Goal: Communication & Community: Answer question/provide support

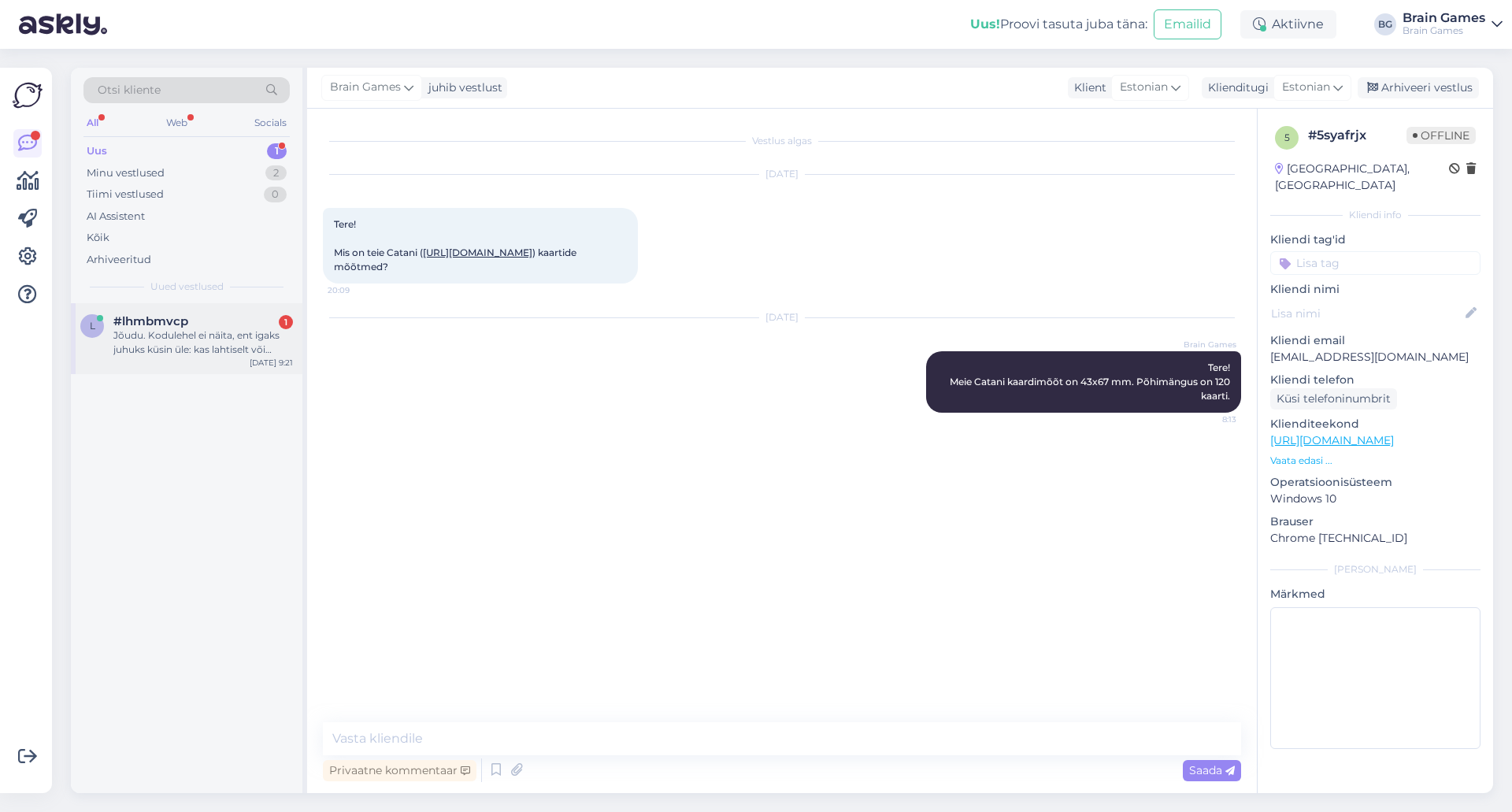
click at [169, 339] on div "Jõudu. Kodulehel ei näita, ent igaks juhuks küsin üle: kas lahtiselt või komple…" at bounding box center [203, 342] width 179 height 28
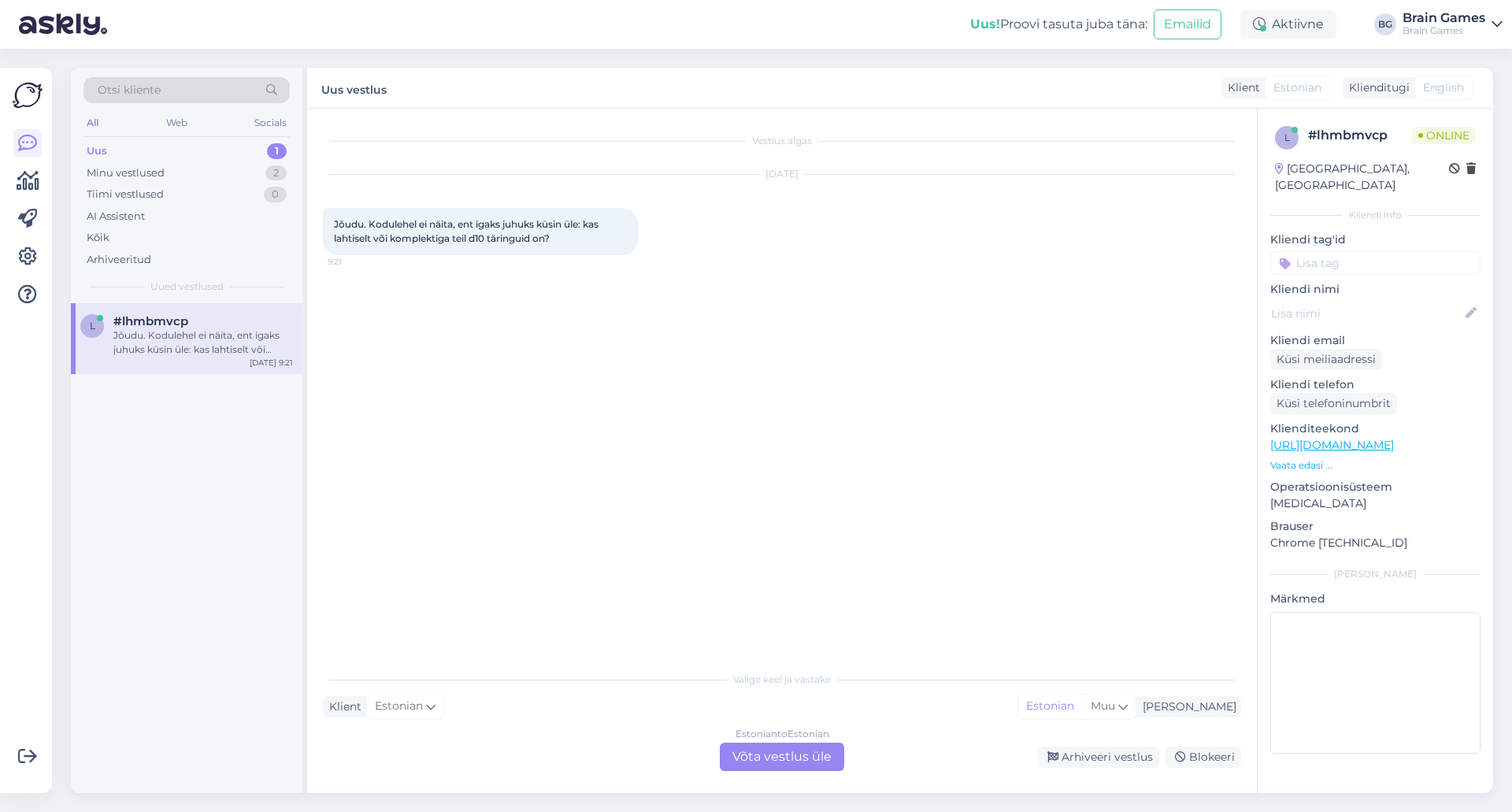
click at [669, 426] on div "Vestlus algas Sep 8 2025 Jõudu. Kodulehel ei näita, ent igaks juhuks küsin üle:…" at bounding box center [789, 387] width 932 height 525
click at [800, 748] on div "Estonian to Estonian Võta vestlus üle" at bounding box center [782, 757] width 125 height 28
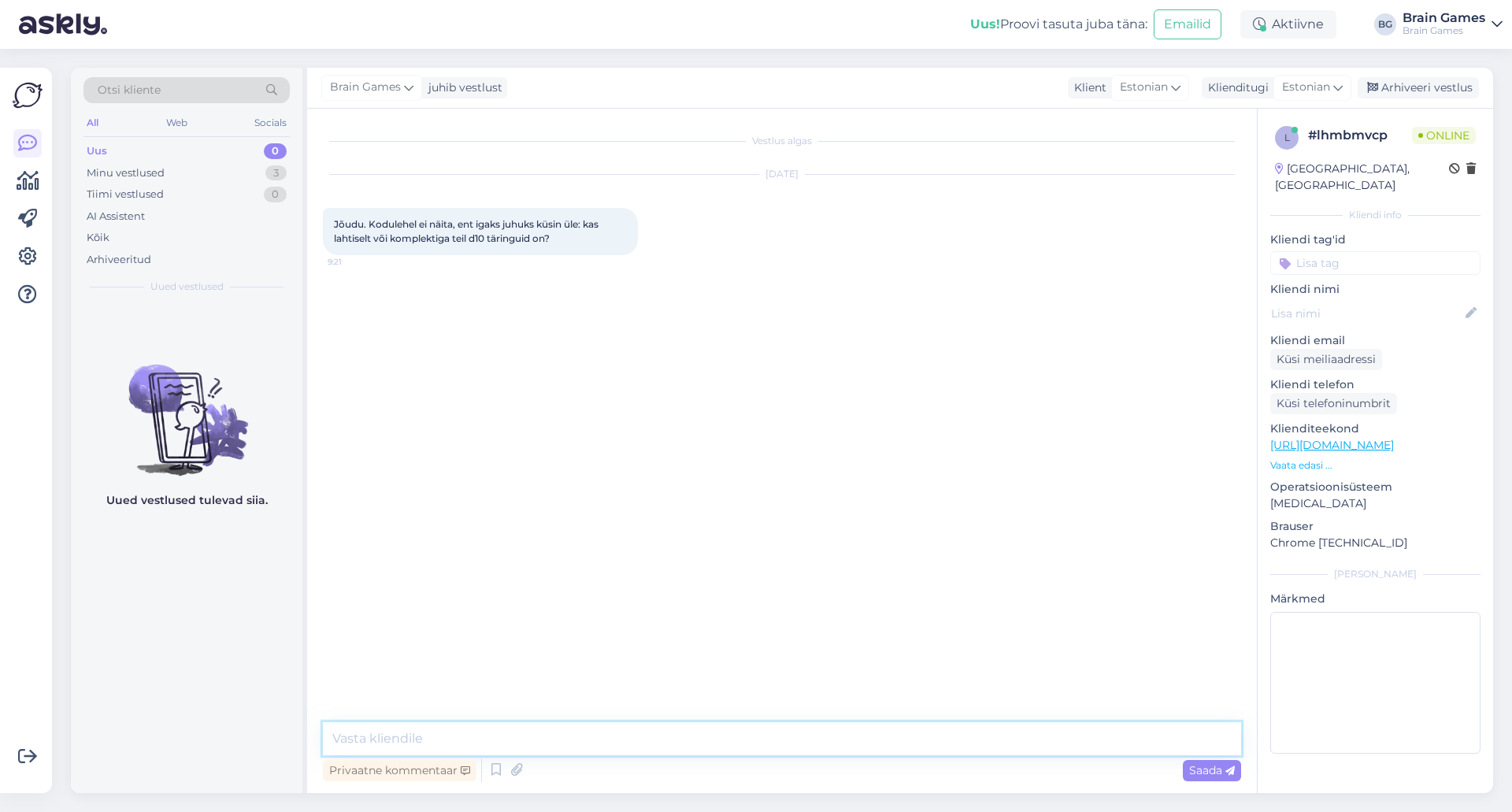
click at [793, 744] on textarea at bounding box center [782, 739] width 919 height 33
type textarea "Tere!"
click at [816, 732] on textarea at bounding box center [782, 739] width 919 height 33
type textarea "Lahtiselt on täringud müügil ainult poodides kohapeal."
click at [744, 744] on textarea "Lahtiselt on täringud müügil ainult poodides kohapeal." at bounding box center [782, 739] width 919 height 33
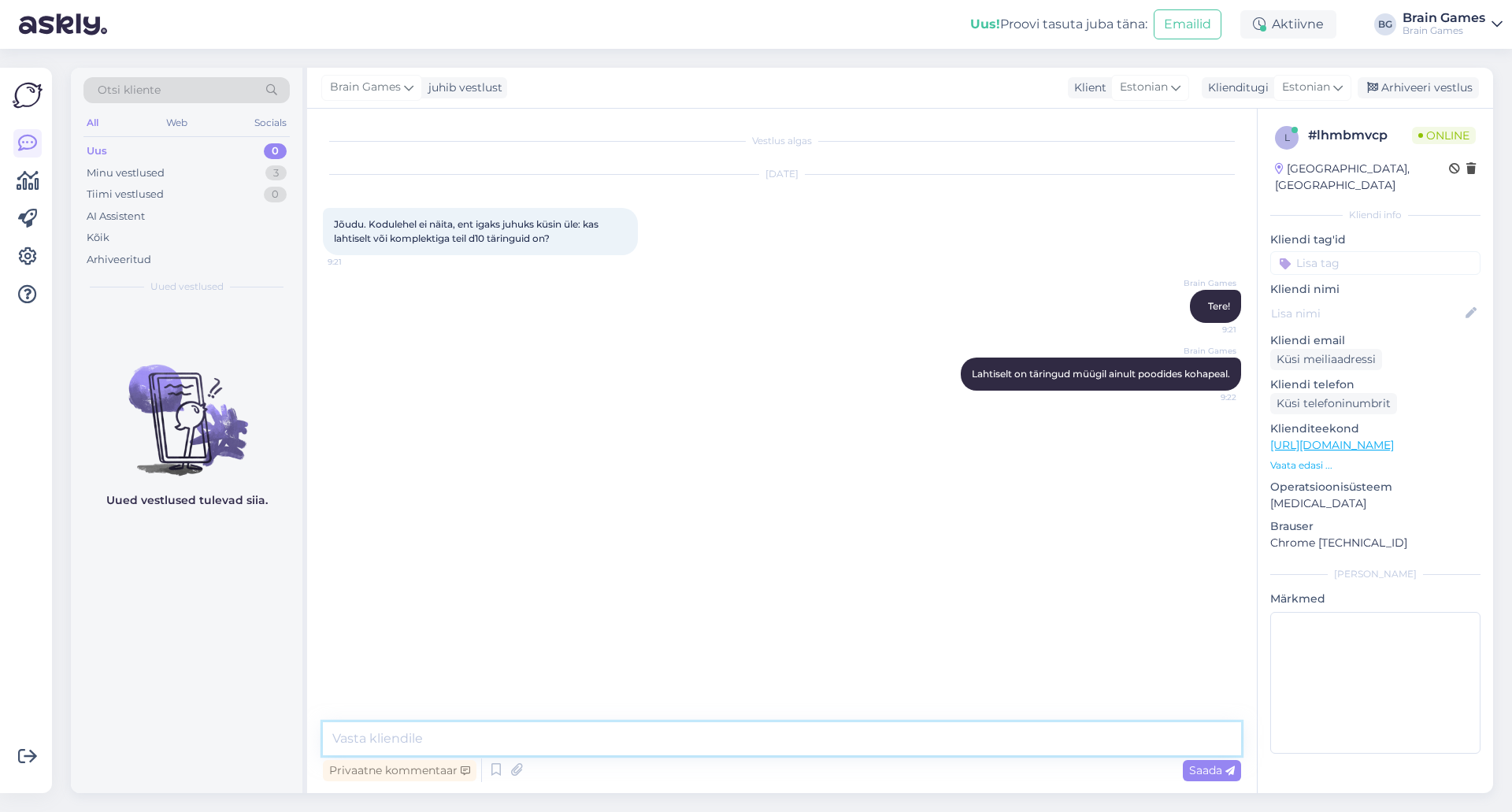
click at [829, 724] on textarea at bounding box center [782, 739] width 919 height 33
type textarea "Hetkel komplekte d10-tega meil ei ole."
click at [978, 599] on div "Vestlus algas Sep 8 2025 Jõudu. Kodulehel ei näita, ent igaks juhuks küsin üle:…" at bounding box center [789, 416] width 932 height 584
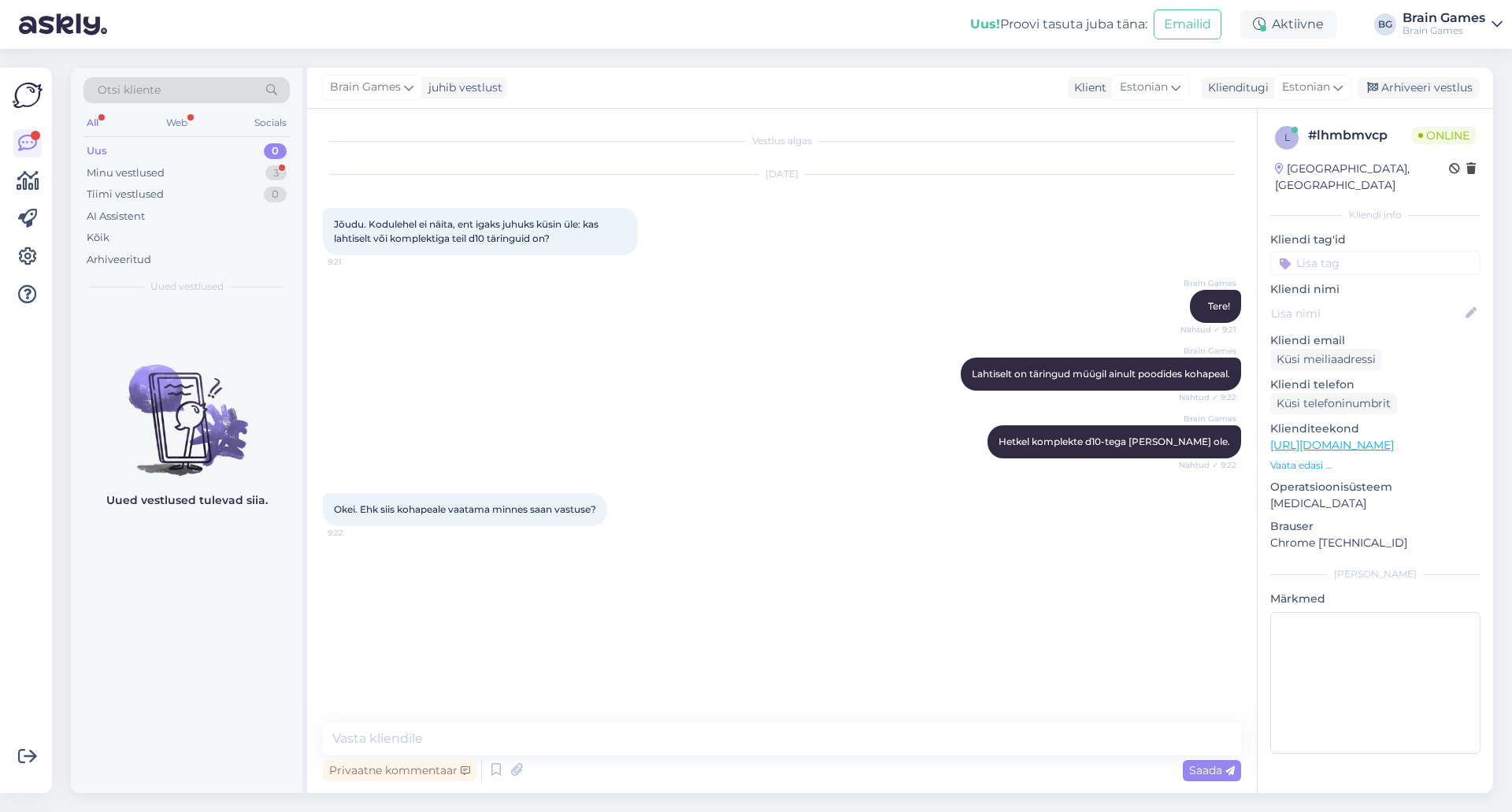
click at [929, 570] on div "Vestlus algas Sep 8 2025 Jõudu. Kodulehel ei näita, ent igaks juhuks küsin üle:…" at bounding box center [789, 416] width 932 height 584
click at [688, 625] on div "Vestlus algas Sep 8 2025 Jõudu. Kodulehel ei näita, ent igaks juhuks küsin üle:…" at bounding box center [789, 416] width 932 height 584
click at [656, 744] on textarea at bounding box center [782, 739] width 919 height 33
click at [656, 744] on textarea at bounding box center [782, 739] width 919 height 33
type textarea "K"
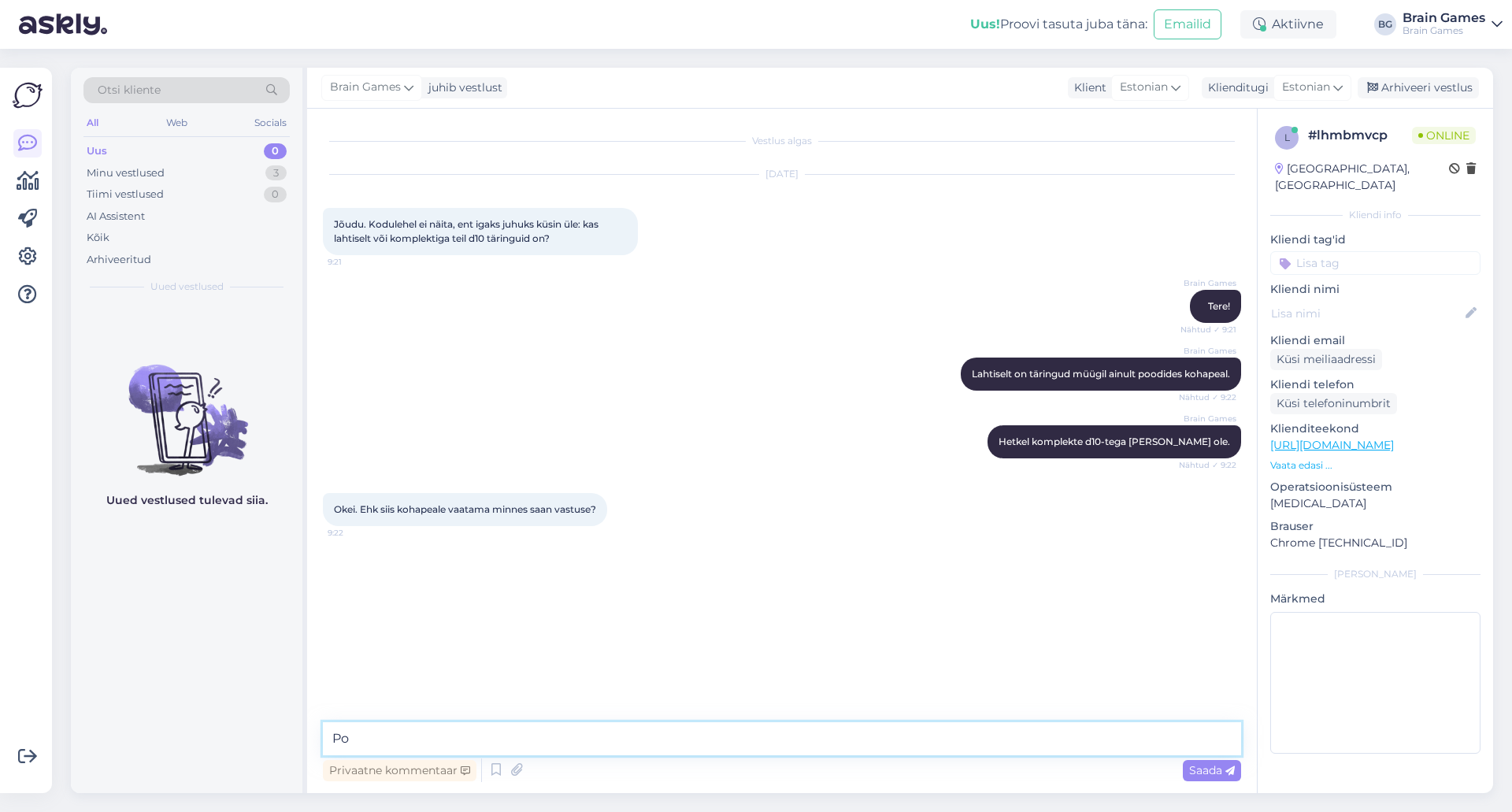
type textarea "P"
type textarea "K"
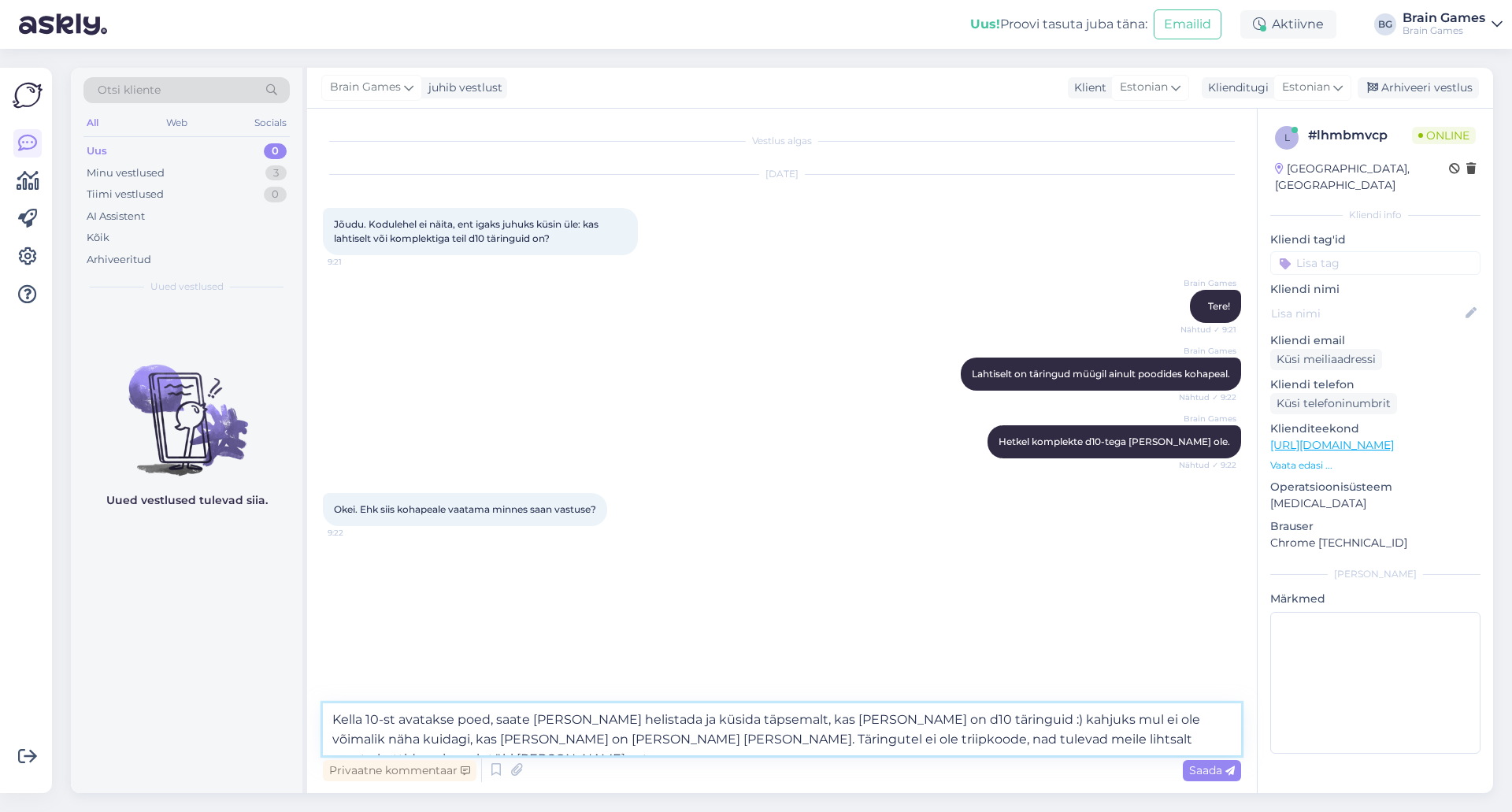
type textarea "Kella 10-st avatakse poed, saate ka neile helistada ja küsida täpsemalt, kas ne…"
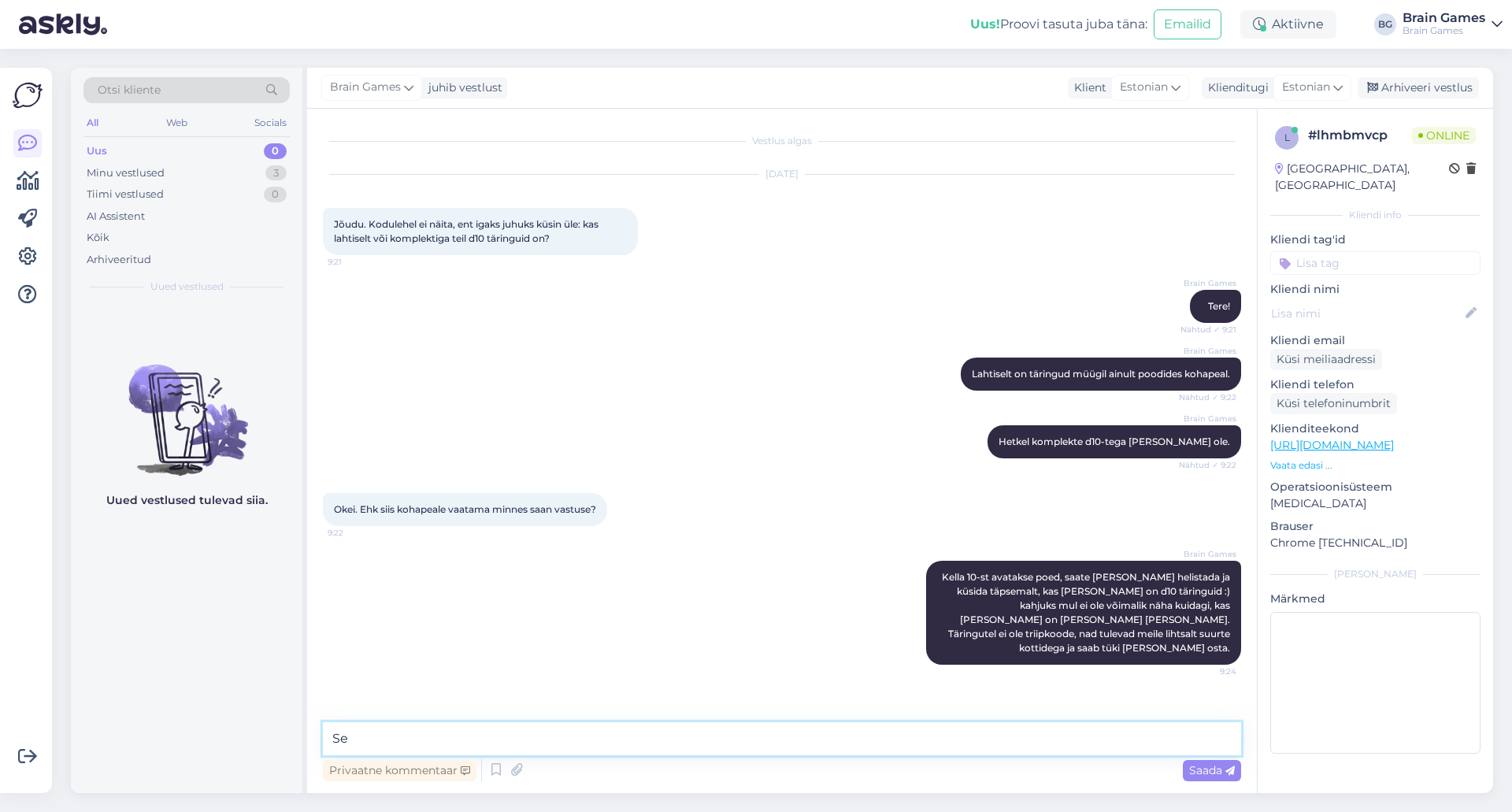
type textarea "S"
type textarea "M"
type textarea "Mis poe seis Teid huvitab? Saan telefoni numbri anda"
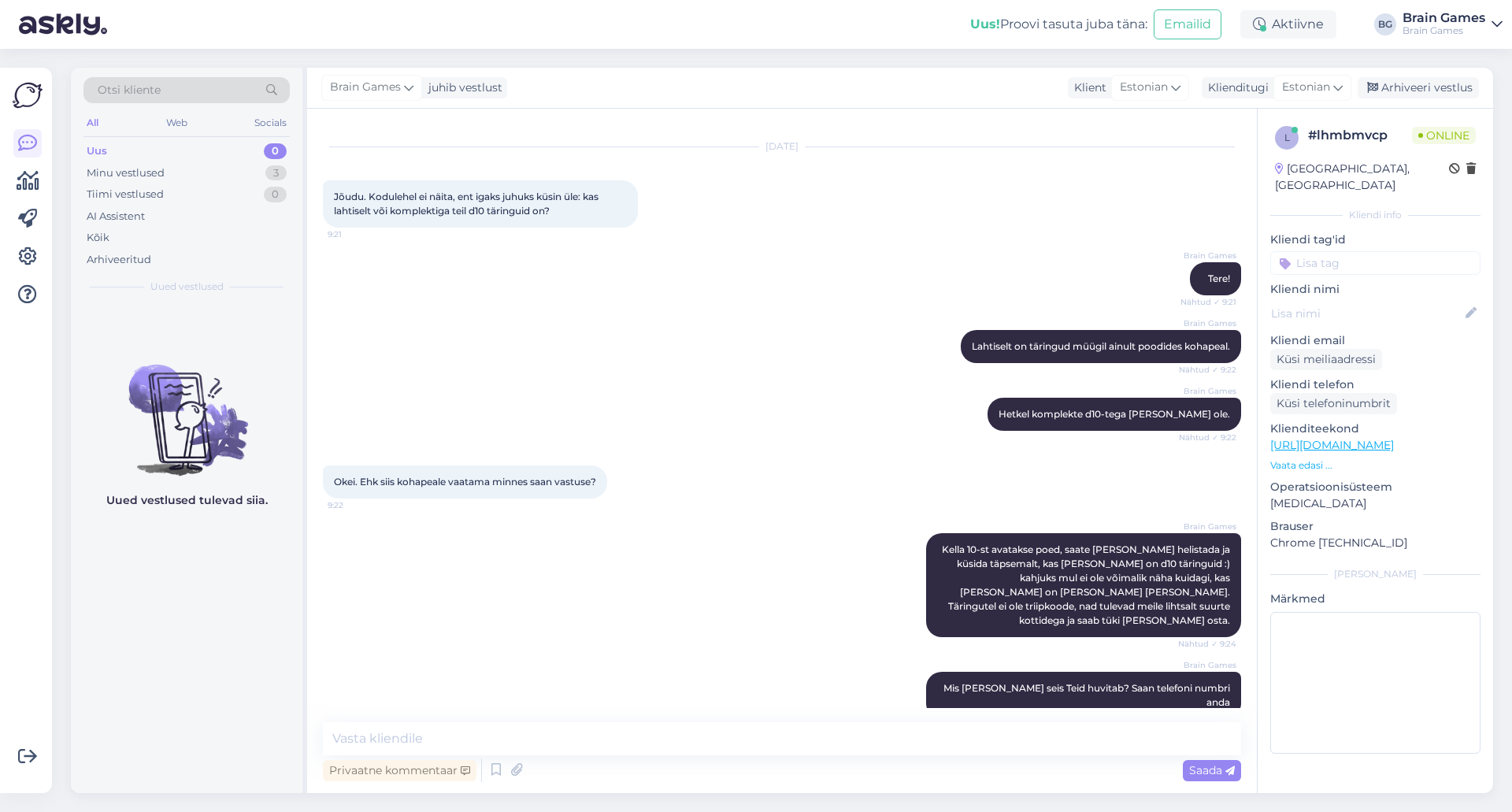
scroll to position [96, 0]
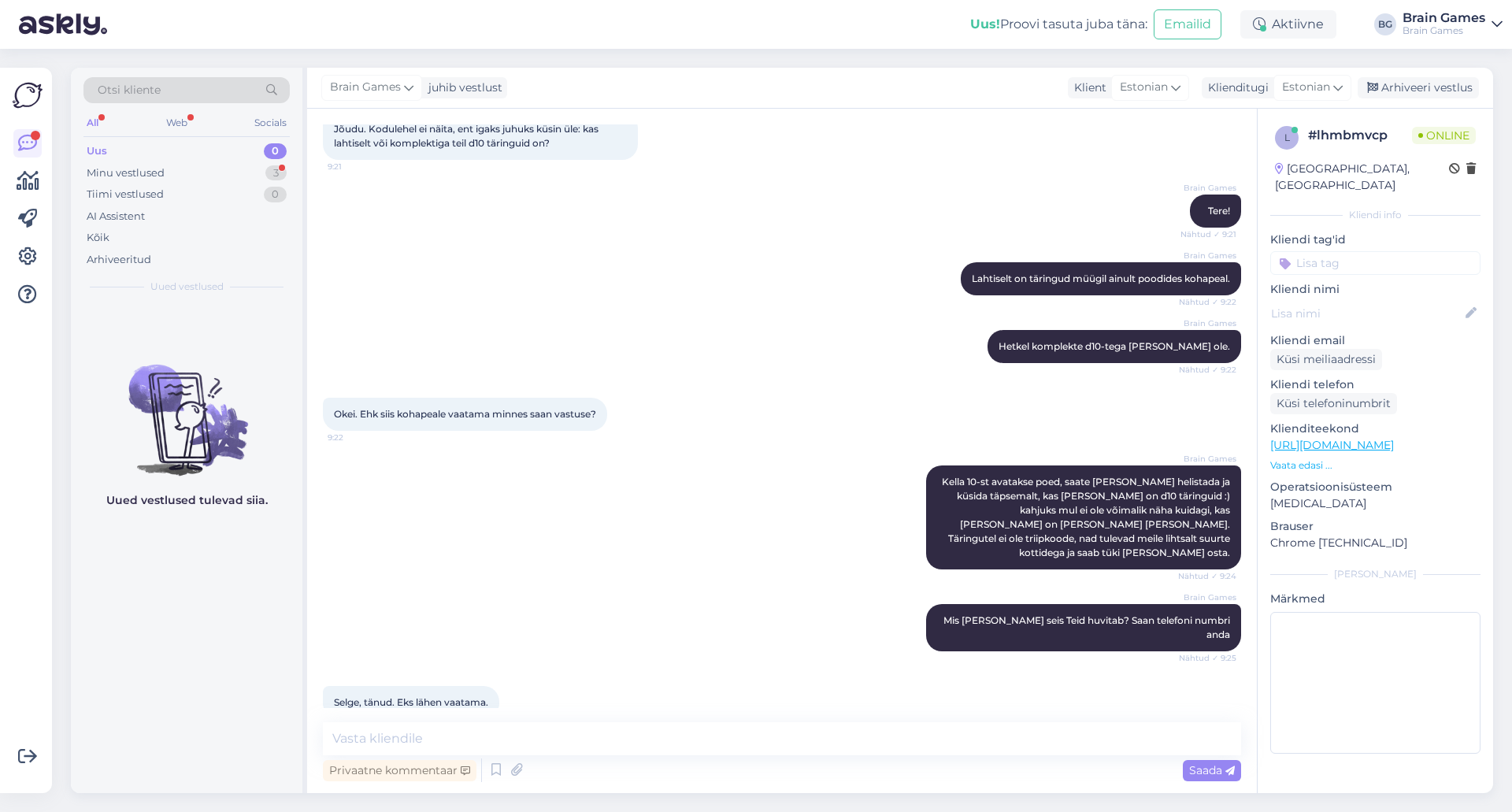
click at [672, 587] on div "Brain Games Mis poe seis Teid huvitab? Saan telefoni numbri anda Nähtud ✓ 9:25" at bounding box center [782, 628] width 919 height 82
click at [616, 732] on textarea at bounding box center [782, 739] width 919 height 33
type textarea "Selge :)"
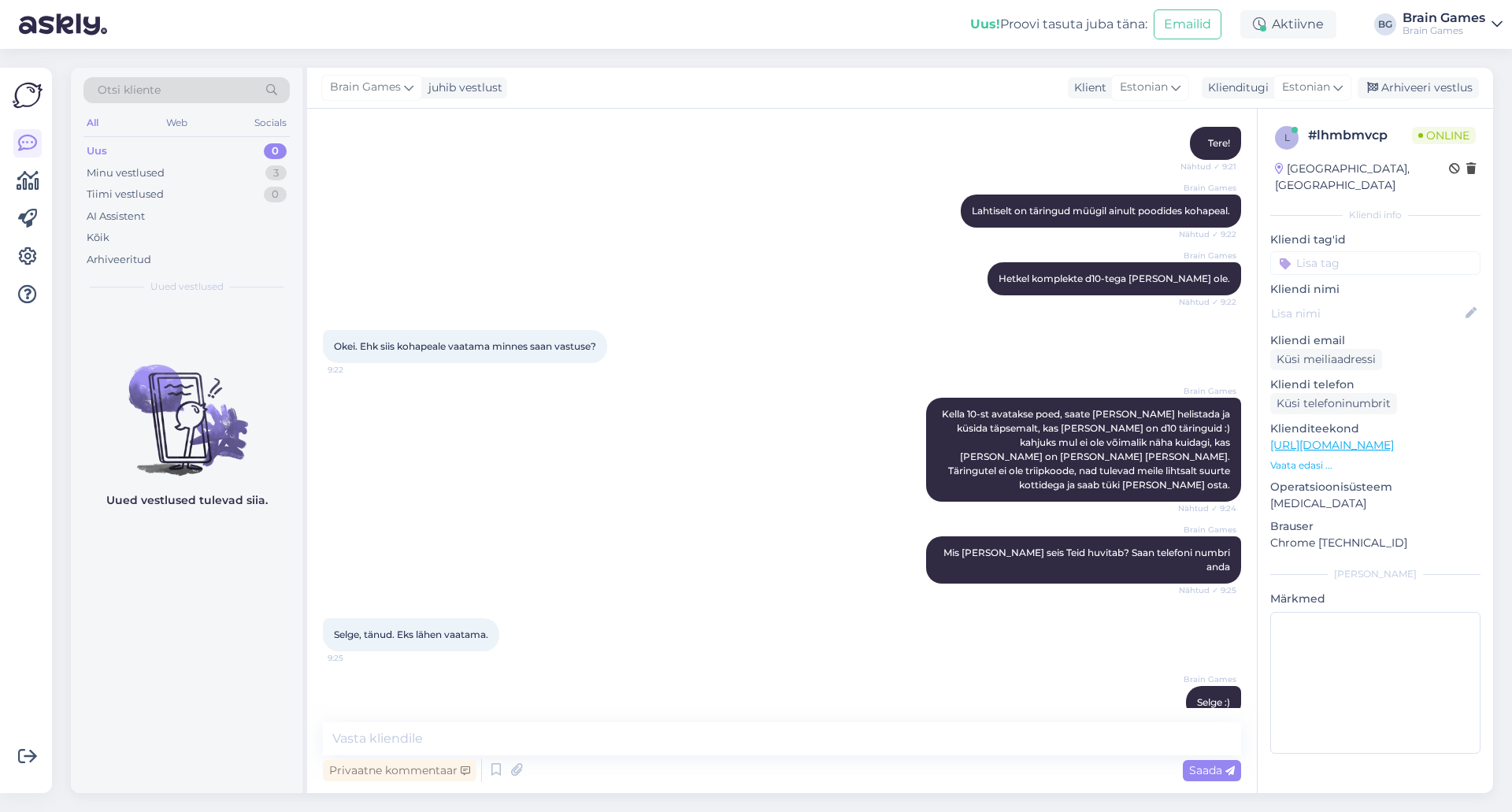
click at [670, 669] on div "Brain Games Selge :) 9:25" at bounding box center [782, 703] width 919 height 68
click at [654, 616] on div "Selge, tänud. Eks lähen vaatama. 9:25" at bounding box center [782, 635] width 919 height 68
click at [646, 609] on div "Selge, tänud. Eks lähen vaatama. 9:25" at bounding box center [782, 635] width 919 height 68
click at [166, 169] on div "Minu vestlused 3" at bounding box center [186, 173] width 207 height 22
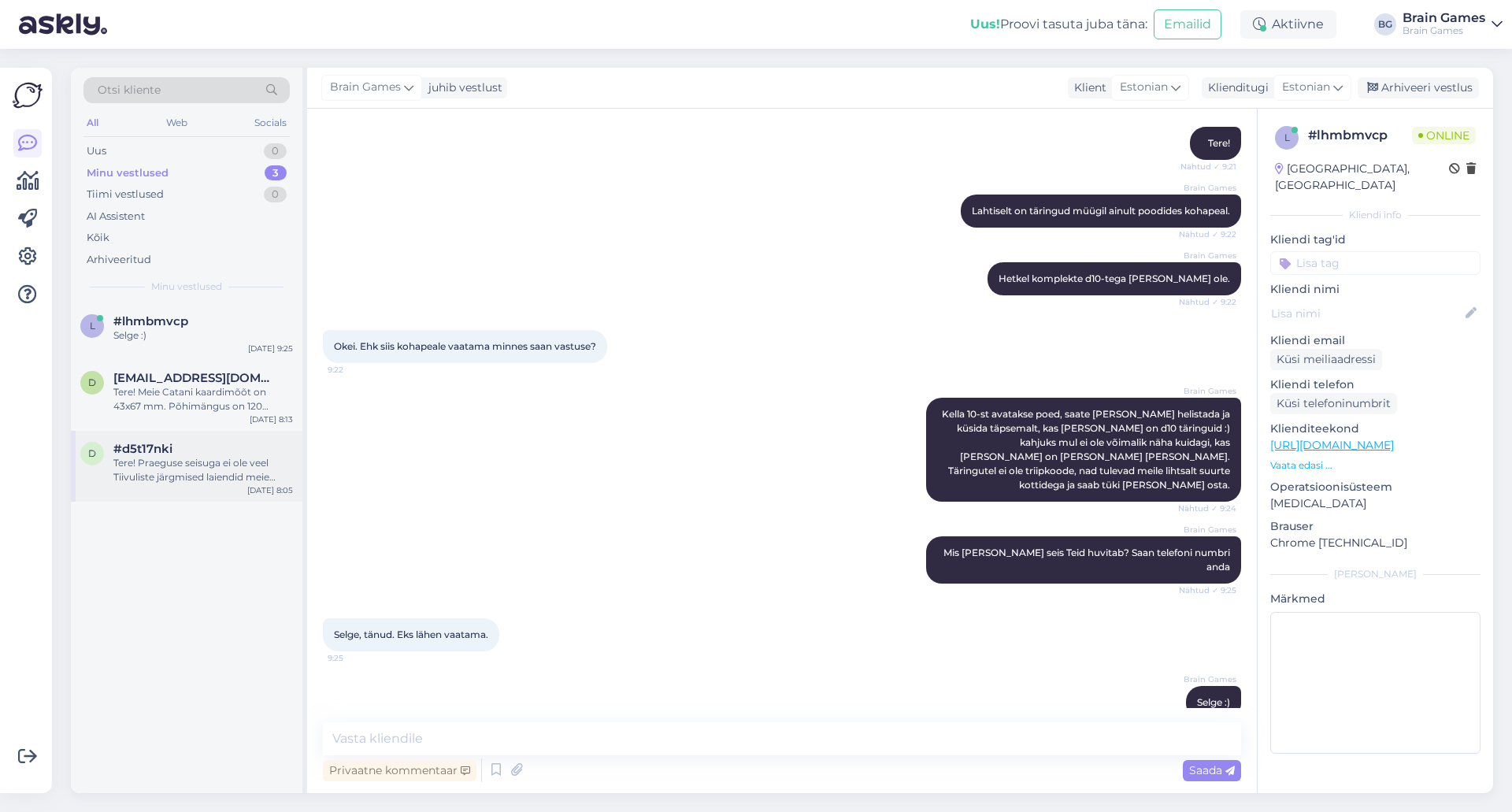
click at [202, 486] on div "d #d5t17nki Tere! Praeguse seisuga ei ole veel Tiivuliste järgmised laiendid me…" at bounding box center [186, 466] width 232 height 71
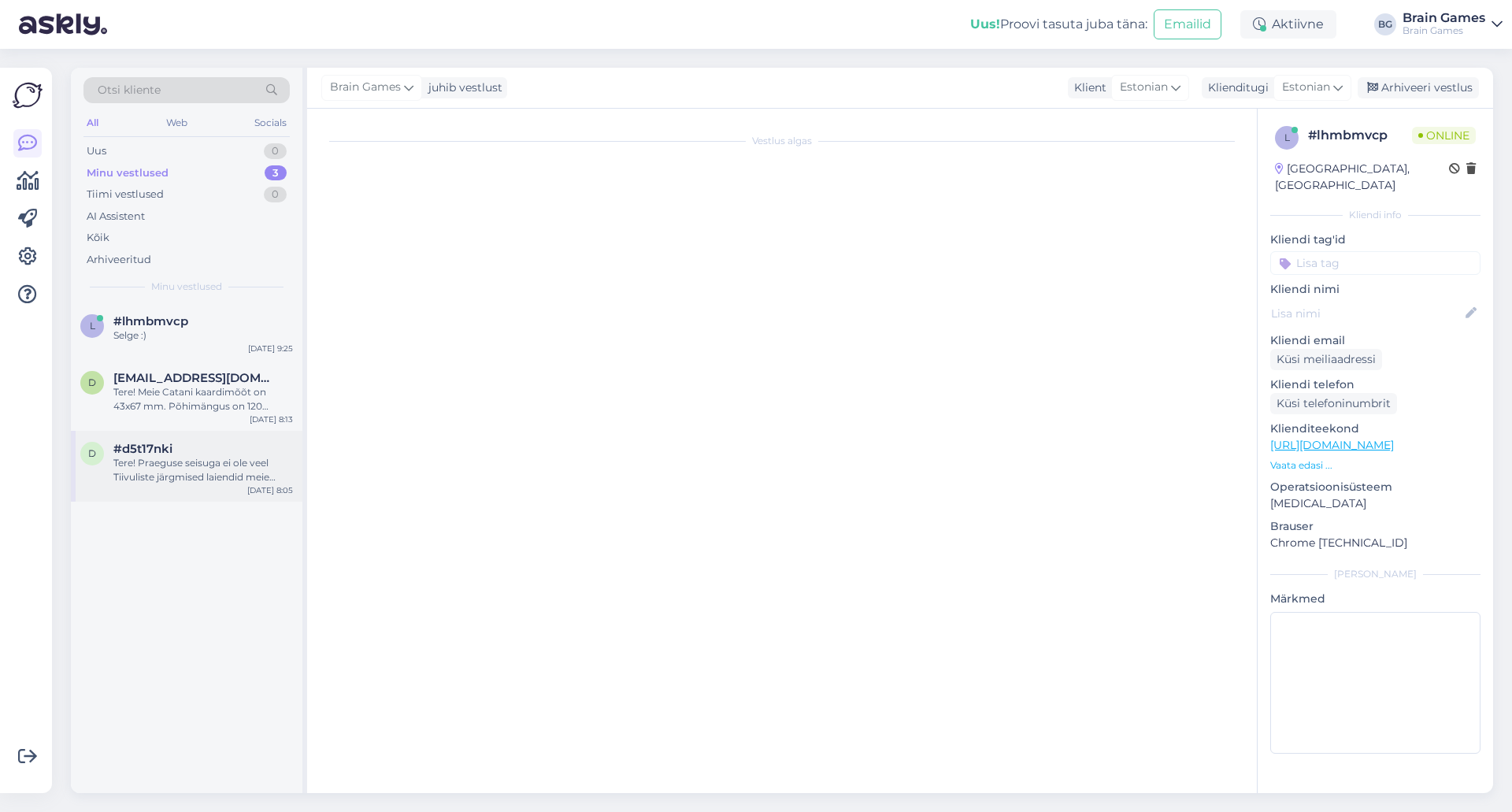
scroll to position [485, 0]
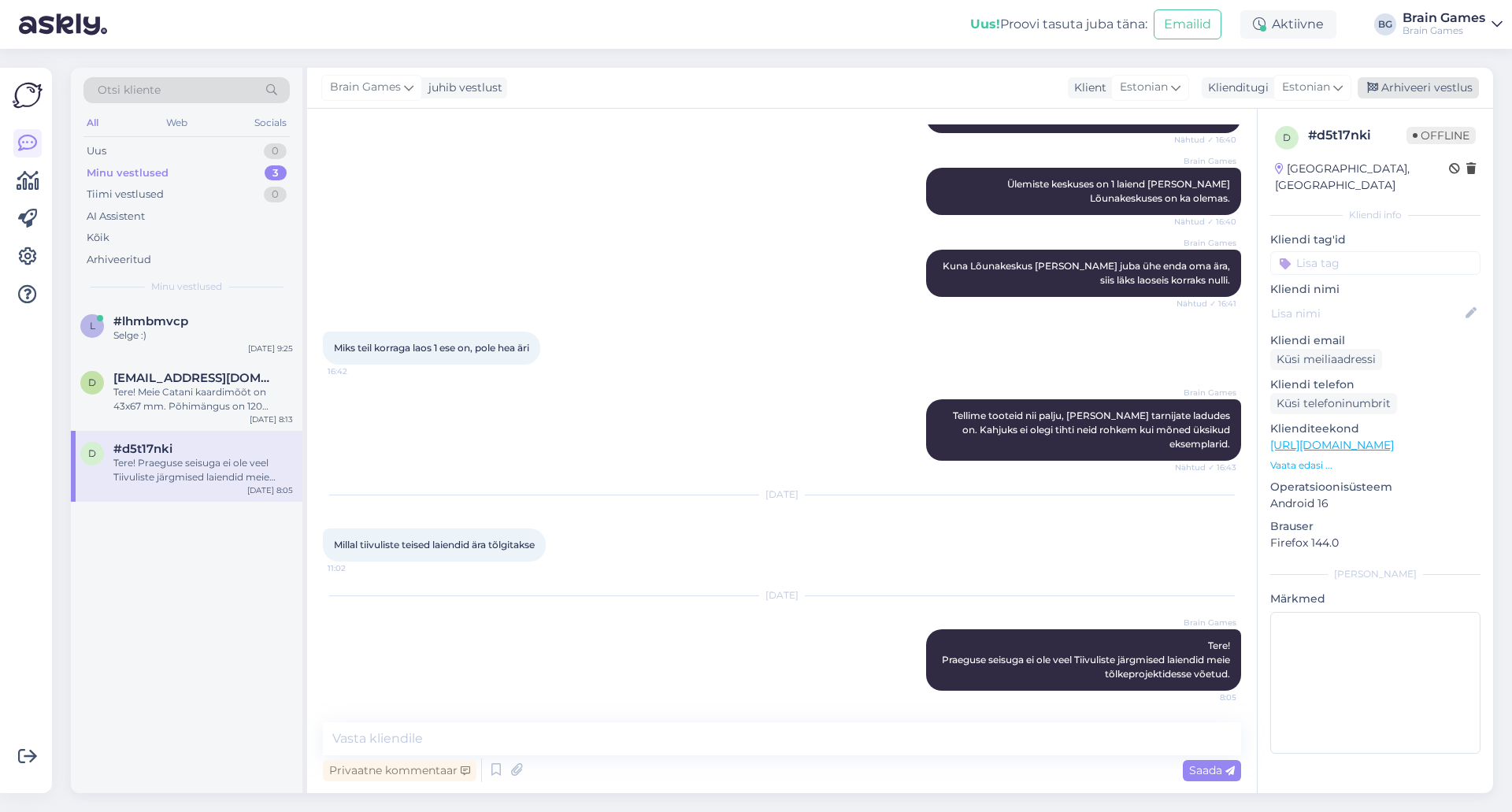
click at [1450, 94] on div "Arhiveeri vestlus" at bounding box center [1418, 88] width 121 height 21
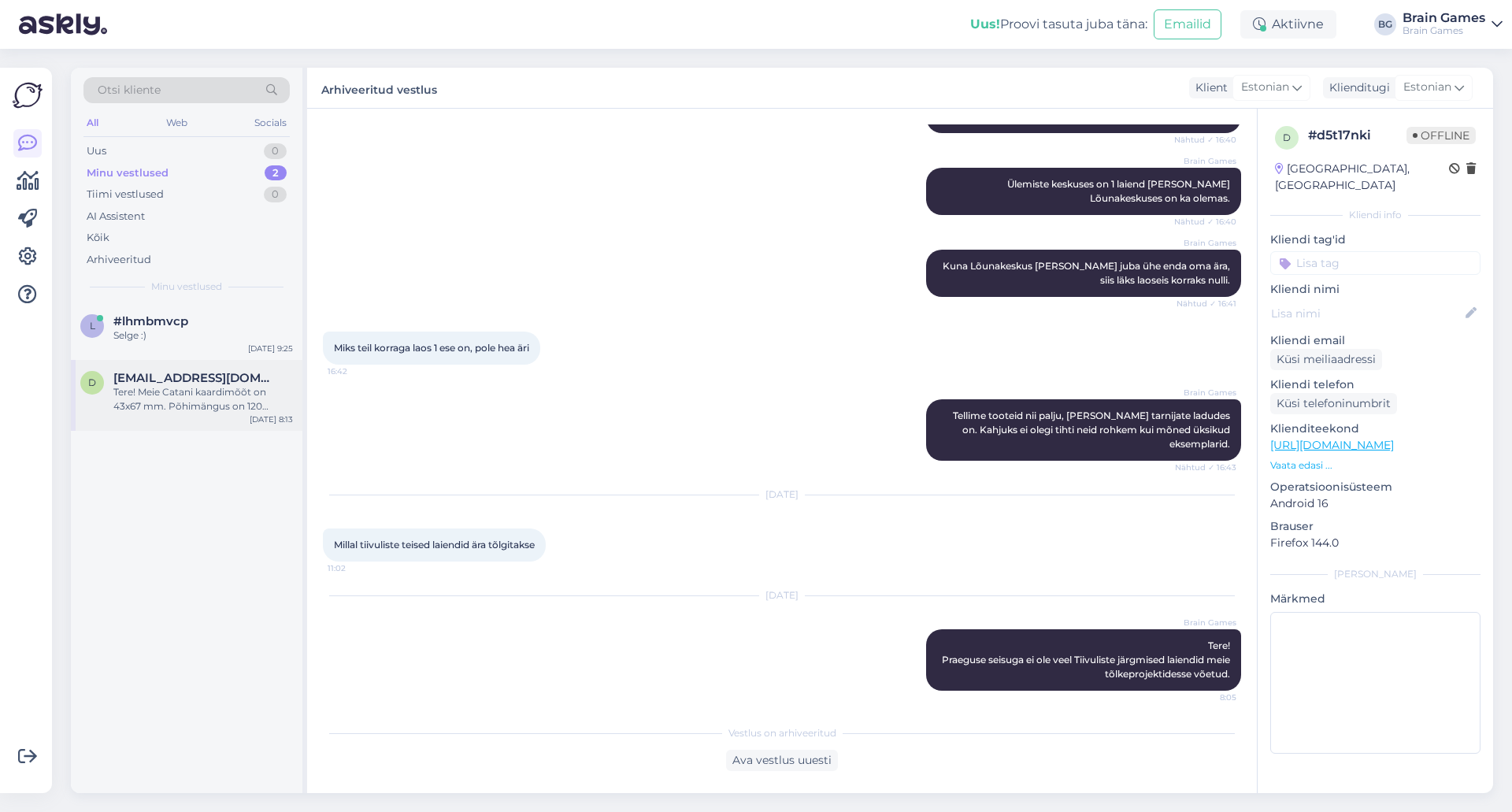
click at [210, 393] on div "Tere! Meie Catani kaardimõõt on 43x67 mm. Põhimängus on 120 kaarti." at bounding box center [203, 399] width 179 height 28
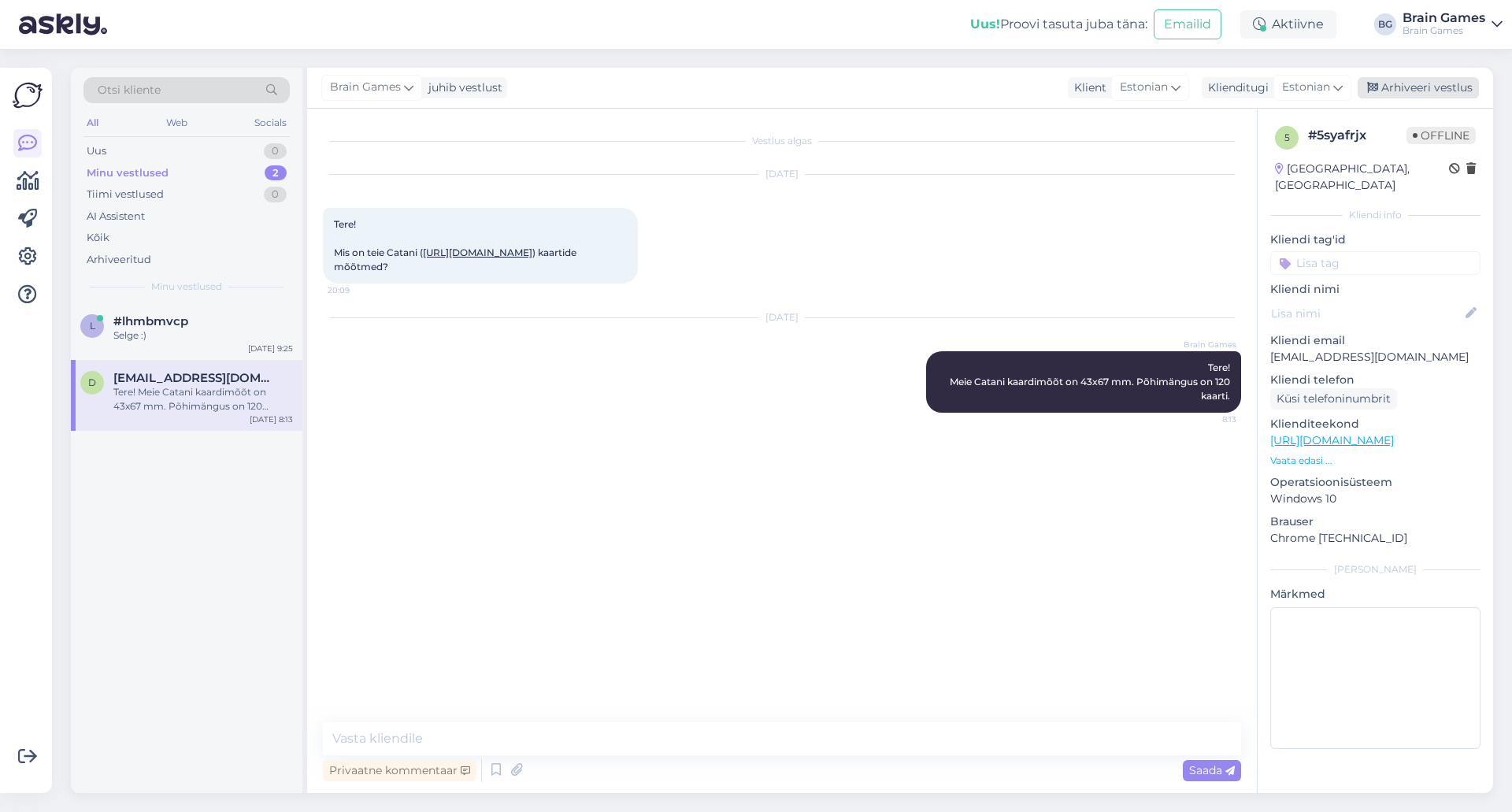
click at [1428, 93] on div "Arhiveeri vestlus" at bounding box center [1418, 88] width 121 height 21
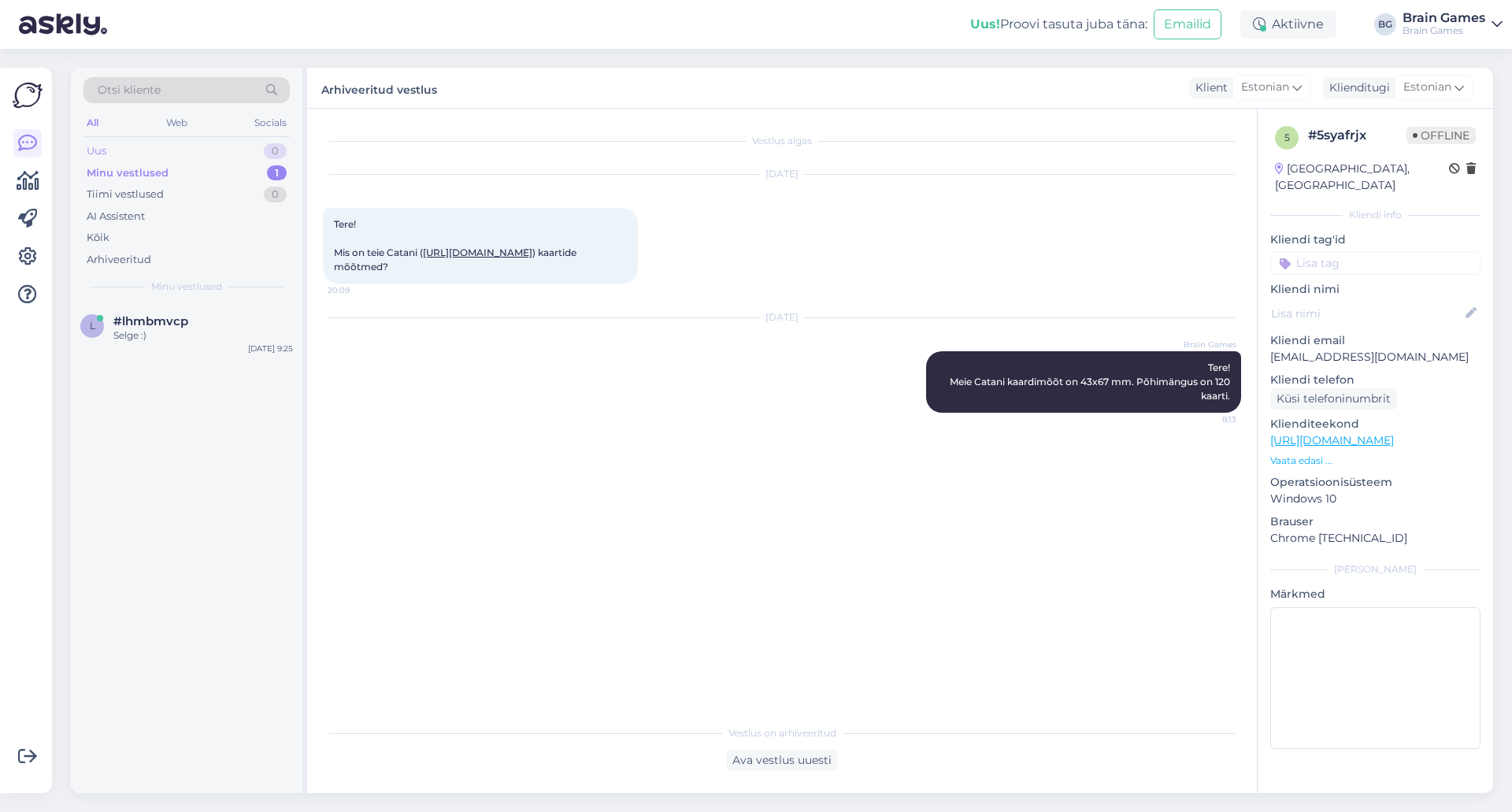
click at [155, 146] on div "Uus 0" at bounding box center [186, 150] width 207 height 22
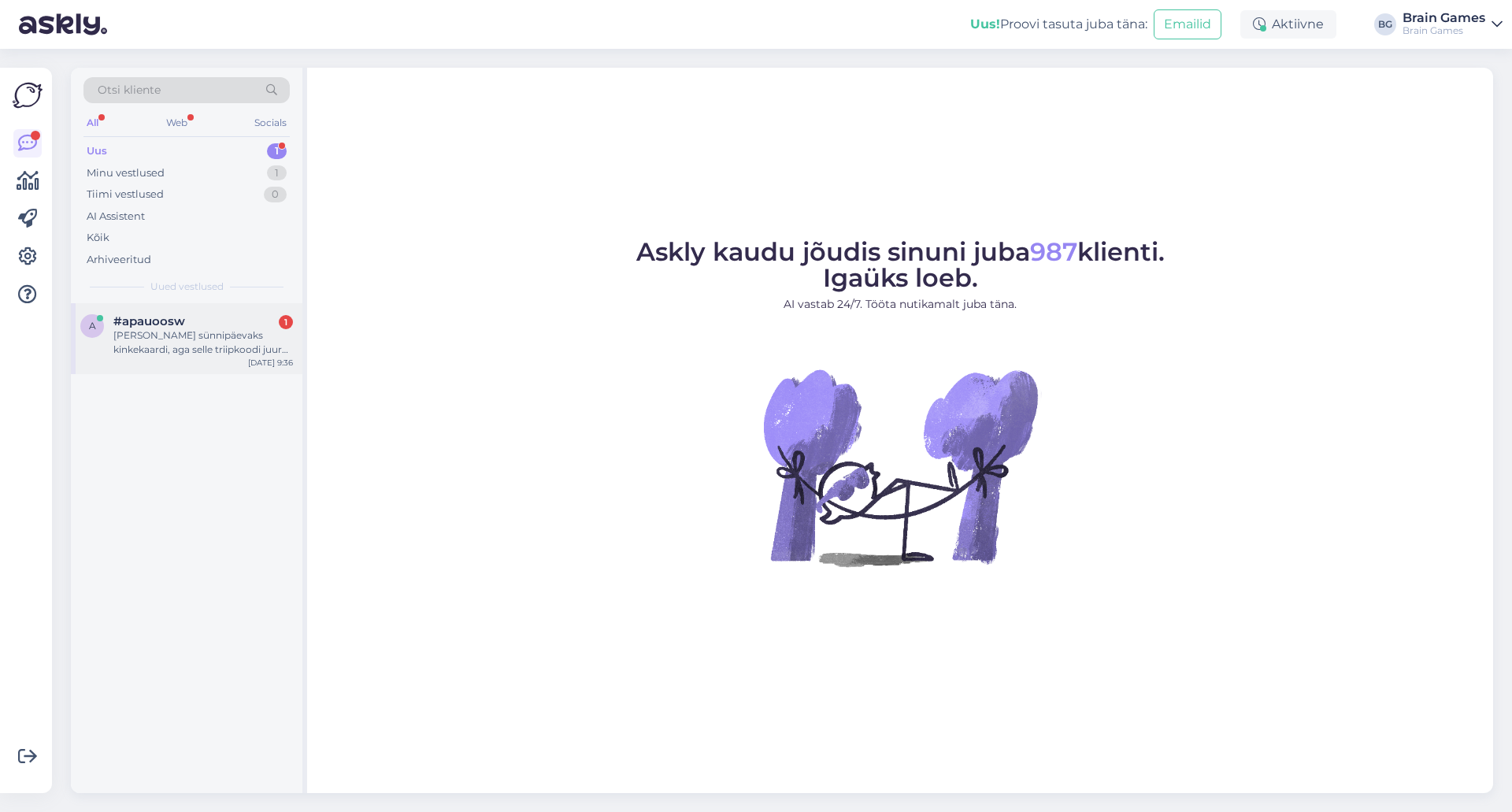
click at [171, 352] on div "[PERSON_NAME] sünnipäevaks kinkekaardi, aga selle triipkoodi juures olev kood e…" at bounding box center [203, 342] width 179 height 28
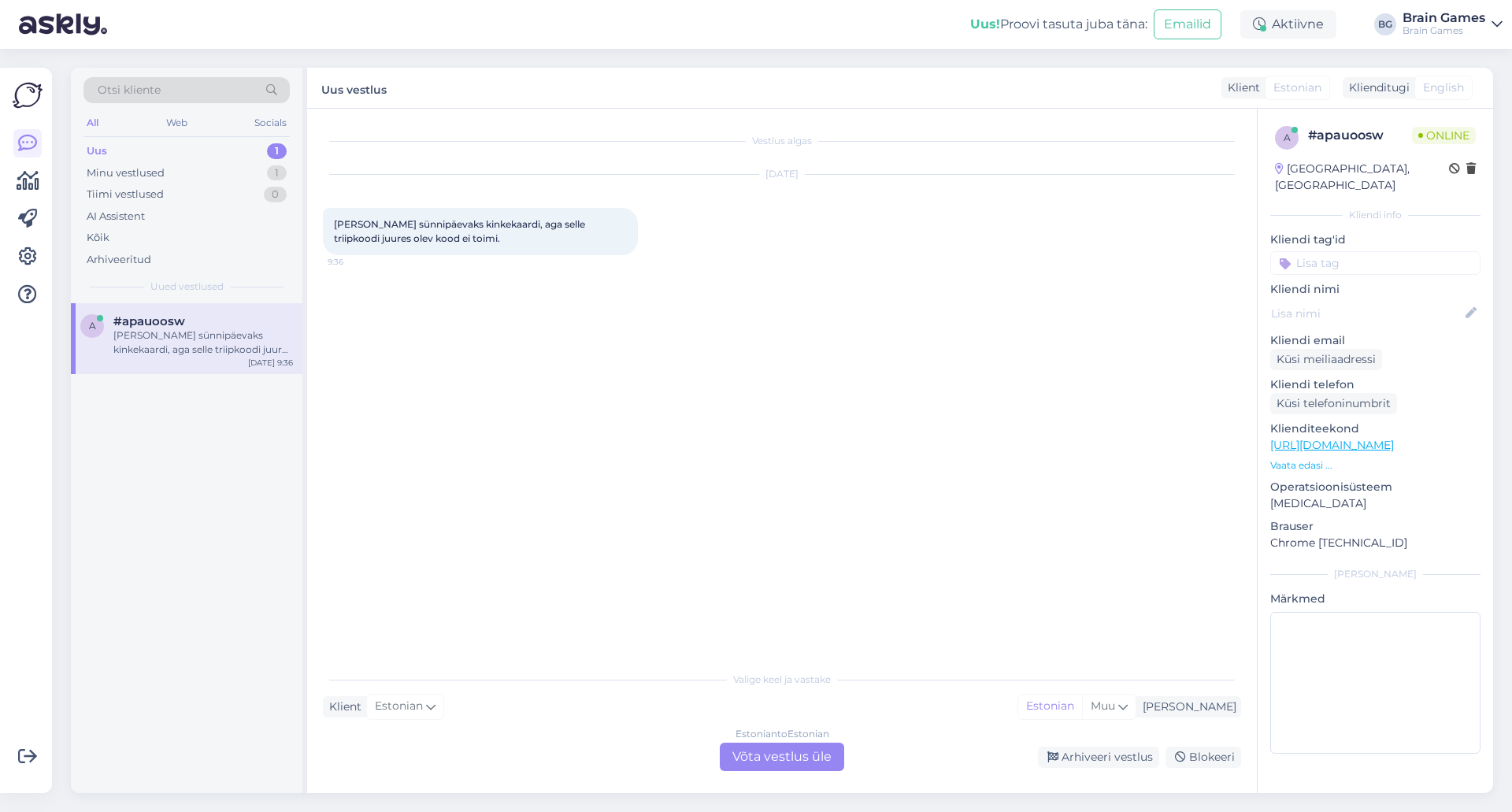
click at [624, 503] on div "Vestlus algas [DATE] [PERSON_NAME] sünnipäevaks kinkekaardi, aga selle triipkoo…" at bounding box center [789, 387] width 932 height 525
click at [812, 758] on div "Estonian to Estonian Võta vestlus üle" at bounding box center [782, 757] width 125 height 28
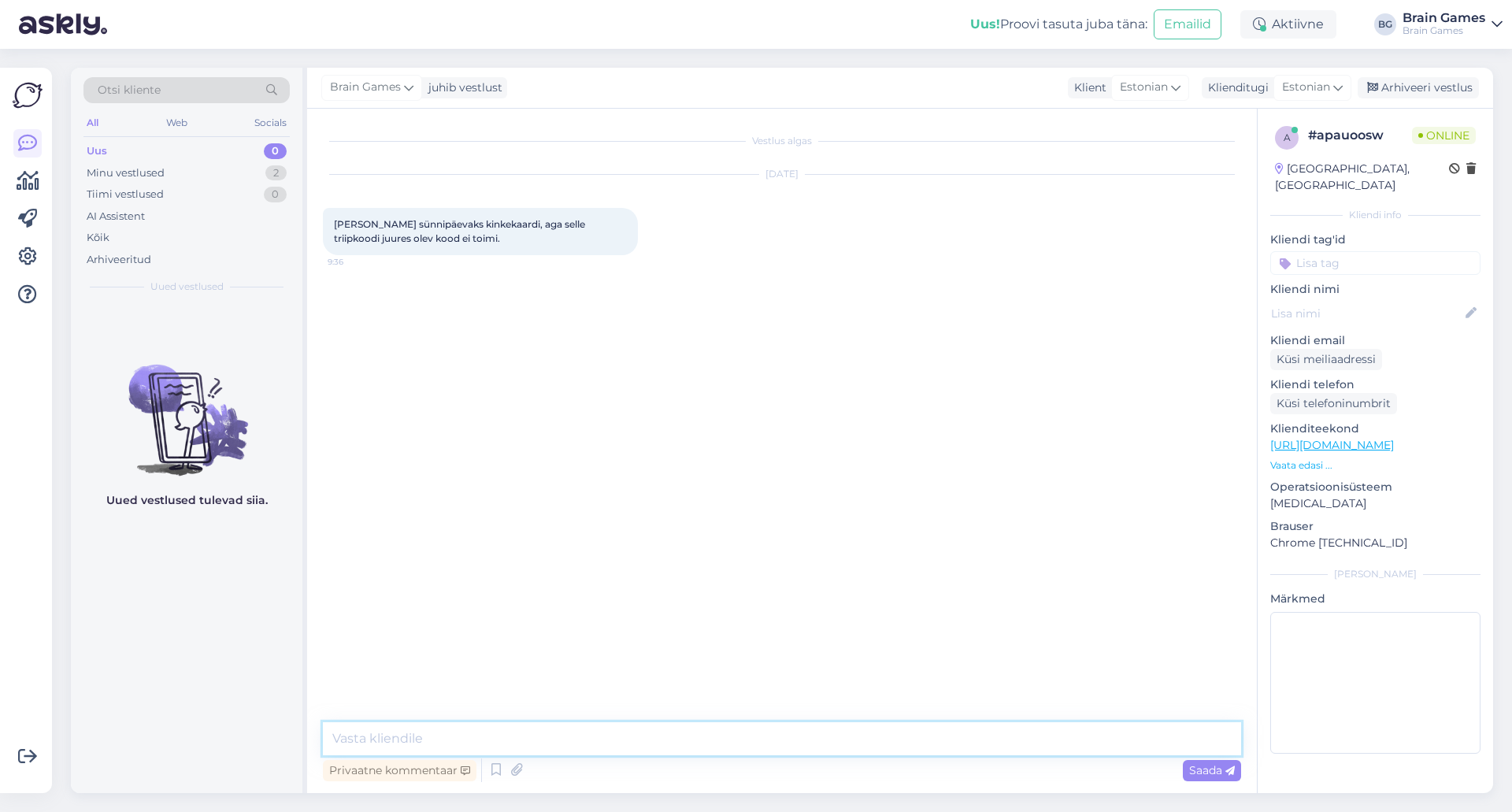
click at [793, 741] on textarea at bounding box center [782, 739] width 919 height 33
type textarea "K"
type textarea "Tere!"
type textarea "Kas tegemist on mustal paberil oleva füüsilise kinkekaardiga?"
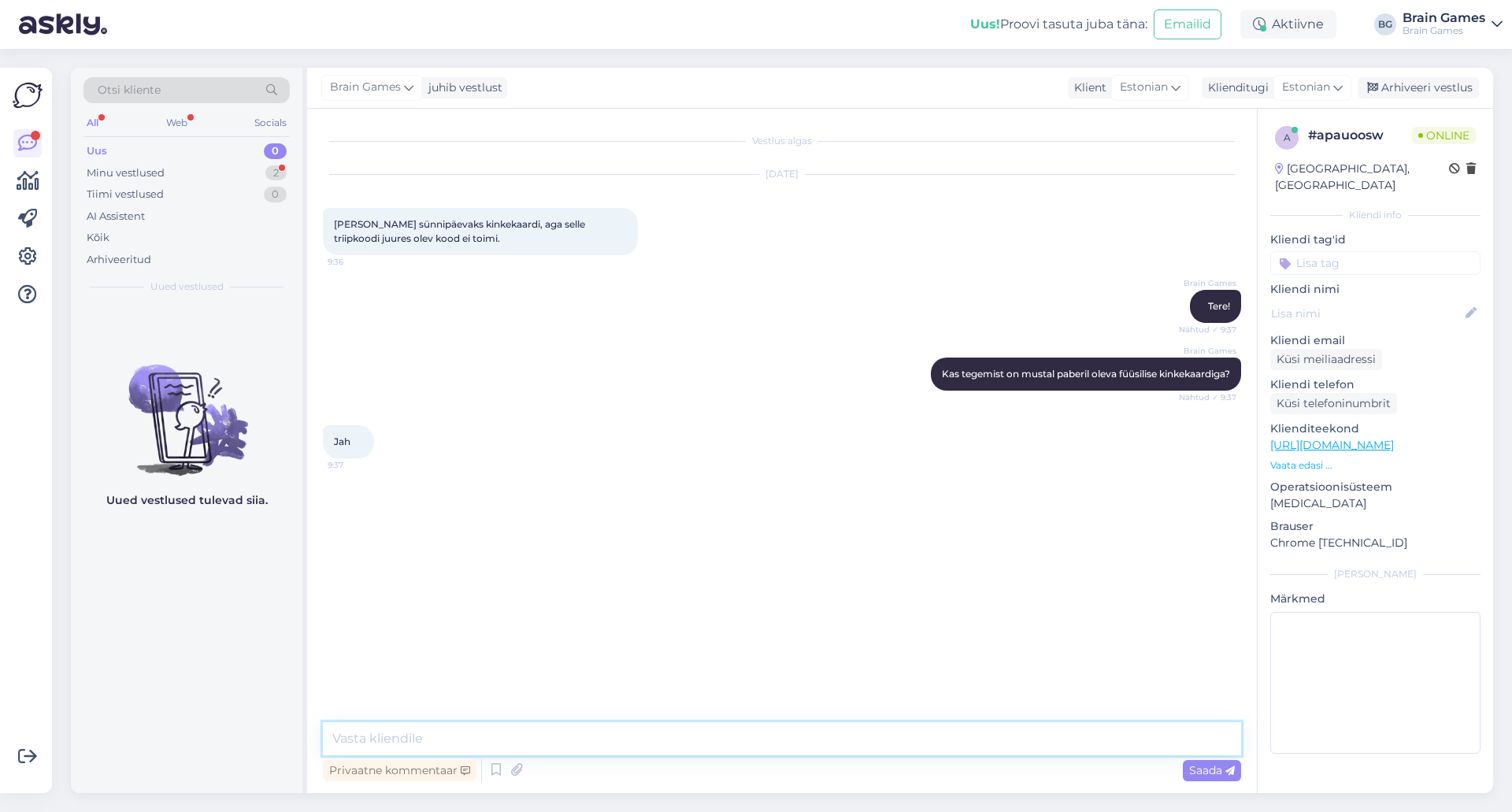
click at [493, 732] on textarea at bounding box center [782, 739] width 919 height 33
type textarea "F"
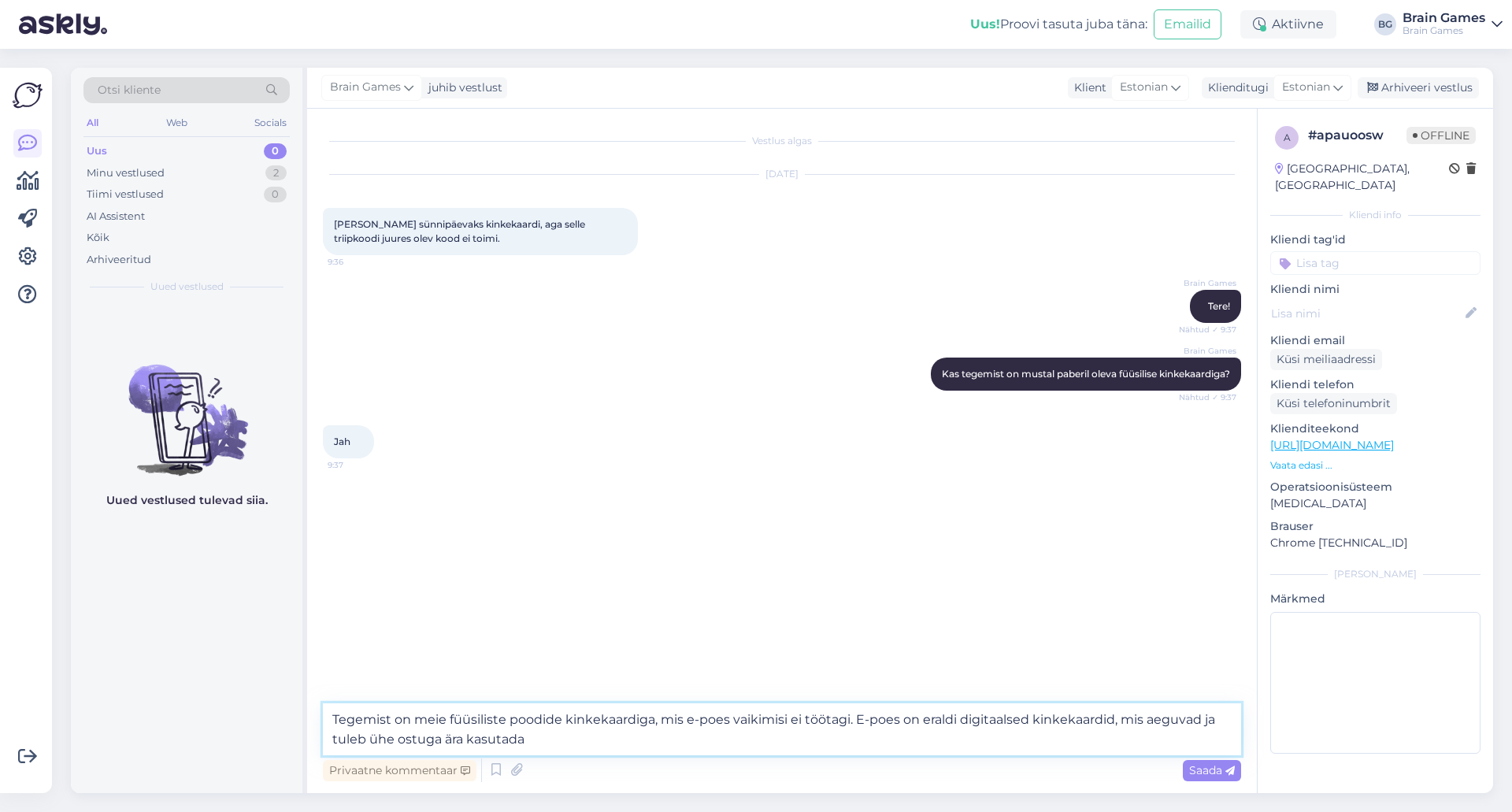
type textarea "Tegemist on meie füüsiliste poodide kinkekaardiga, mis e-poes vaikimisi ei tööt…"
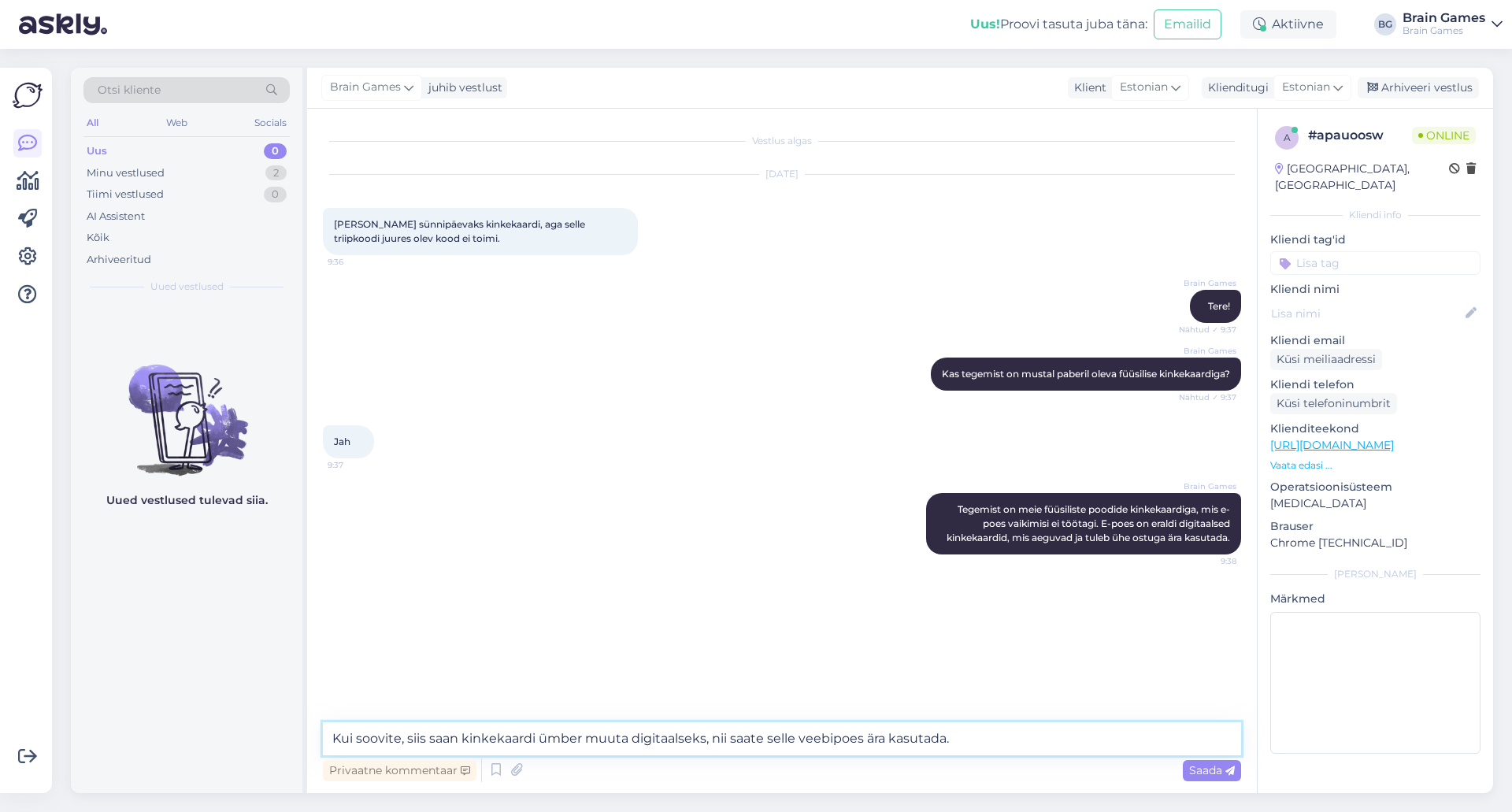
type textarea "Kui soovite, siis saan kinkekaardi ümber muuta digitaalseks, nii saate selle ve…"
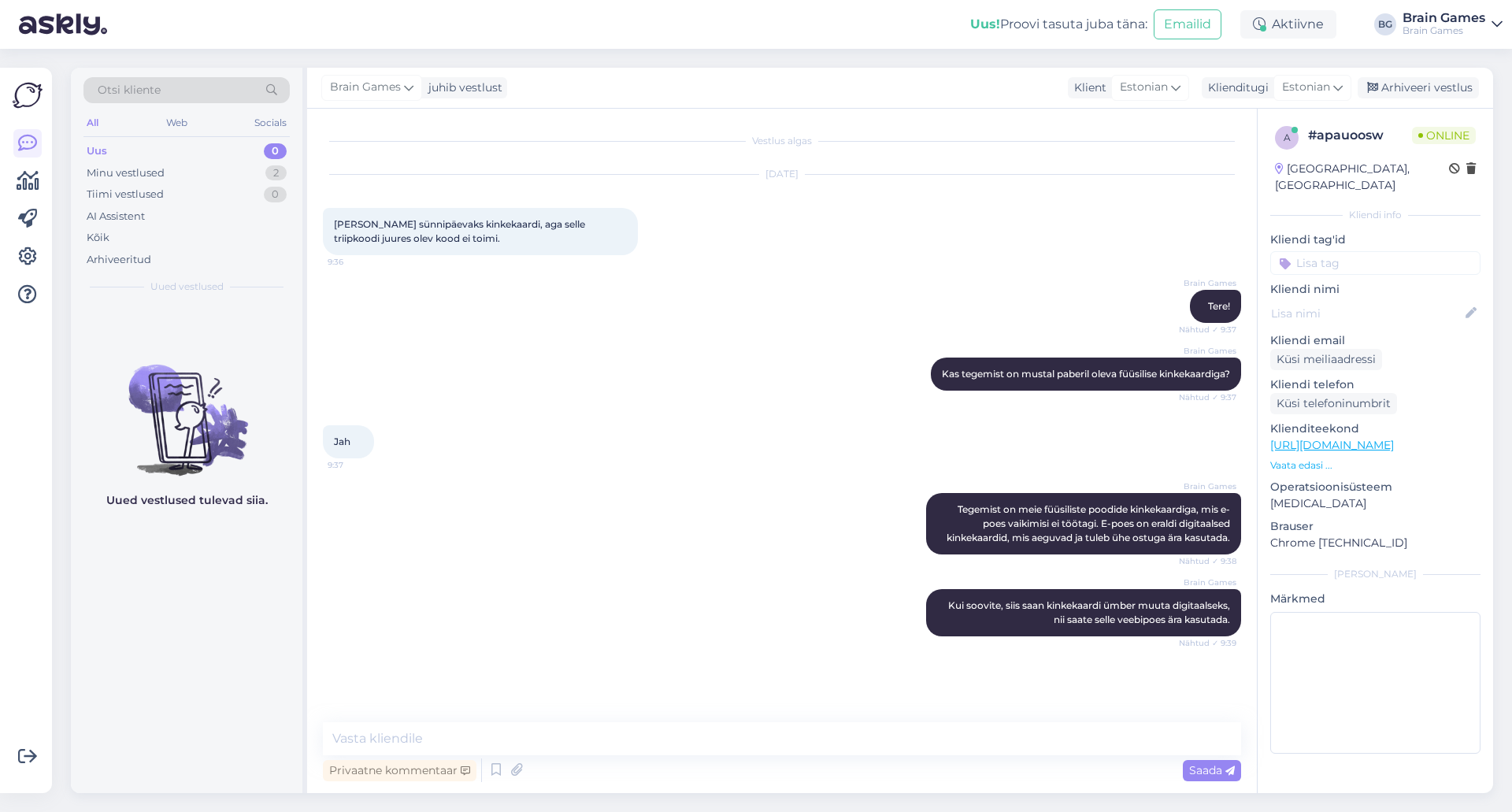
scroll to position [42, 0]
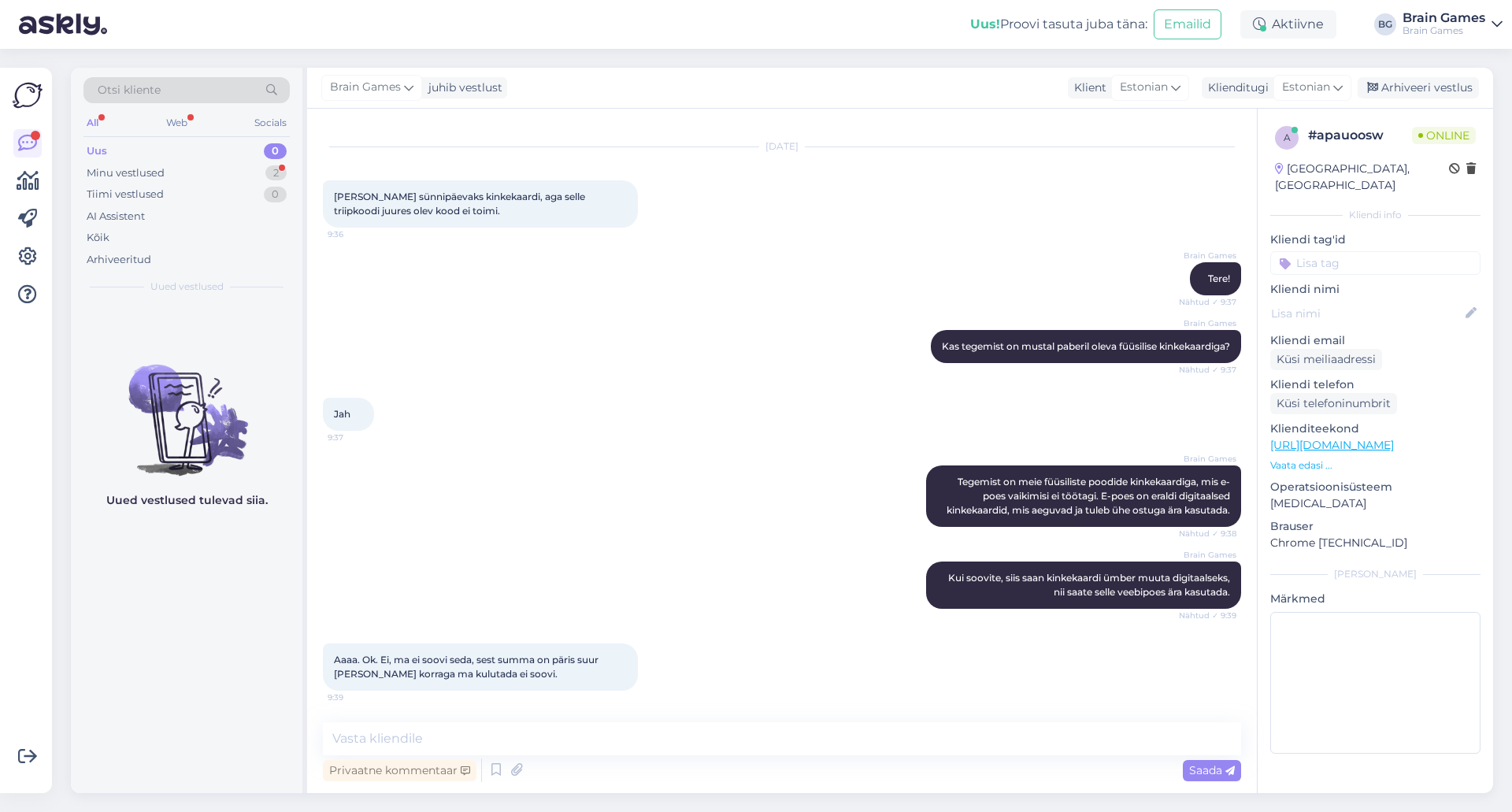
click at [599, 453] on div "Brain Games Tegemist on meie füüsiliste poodide kinkekaardiga, mis e-poes vaiki…" at bounding box center [782, 497] width 919 height 96
click at [653, 729] on textarea at bounding box center [782, 739] width 919 height 33
type textarea "S"
type textarea "Täiesti arusaadav :)"
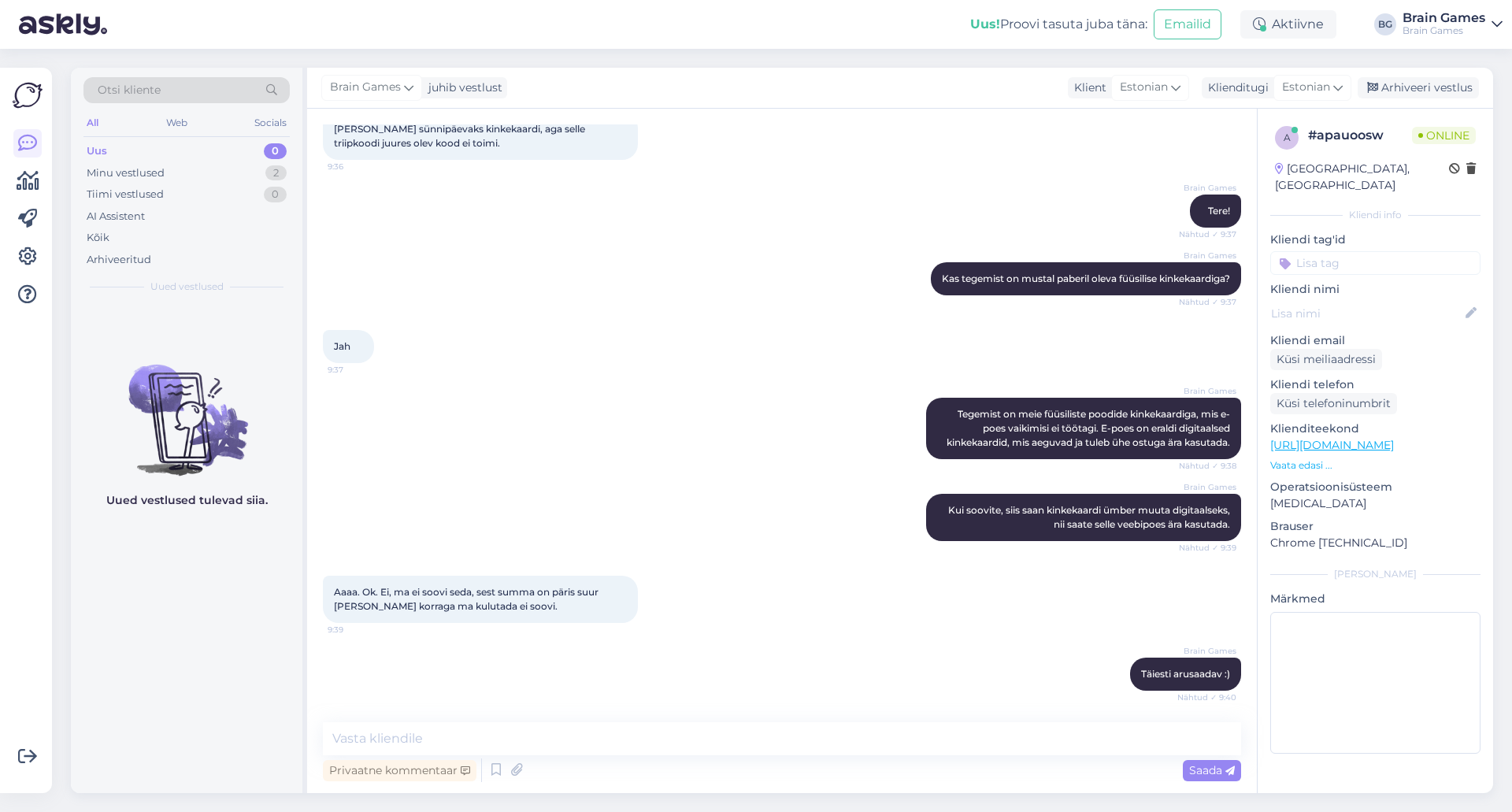
click at [1340, 773] on div "a # apauoosw Online [GEOGRAPHIC_DATA], [GEOGRAPHIC_DATA] Kliendi info Kliendi t…" at bounding box center [1375, 450] width 236 height 684
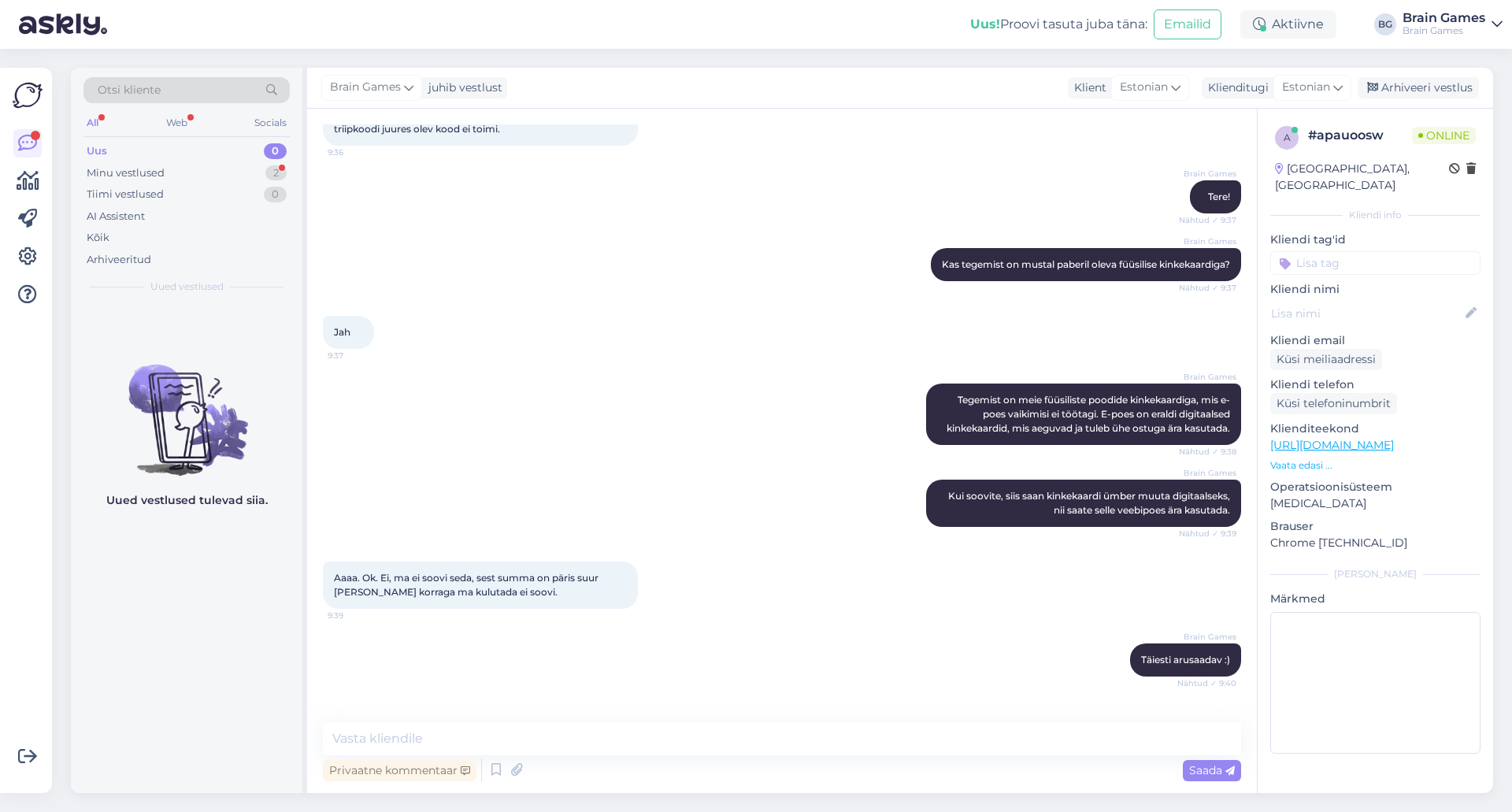
scroll to position [177, 0]
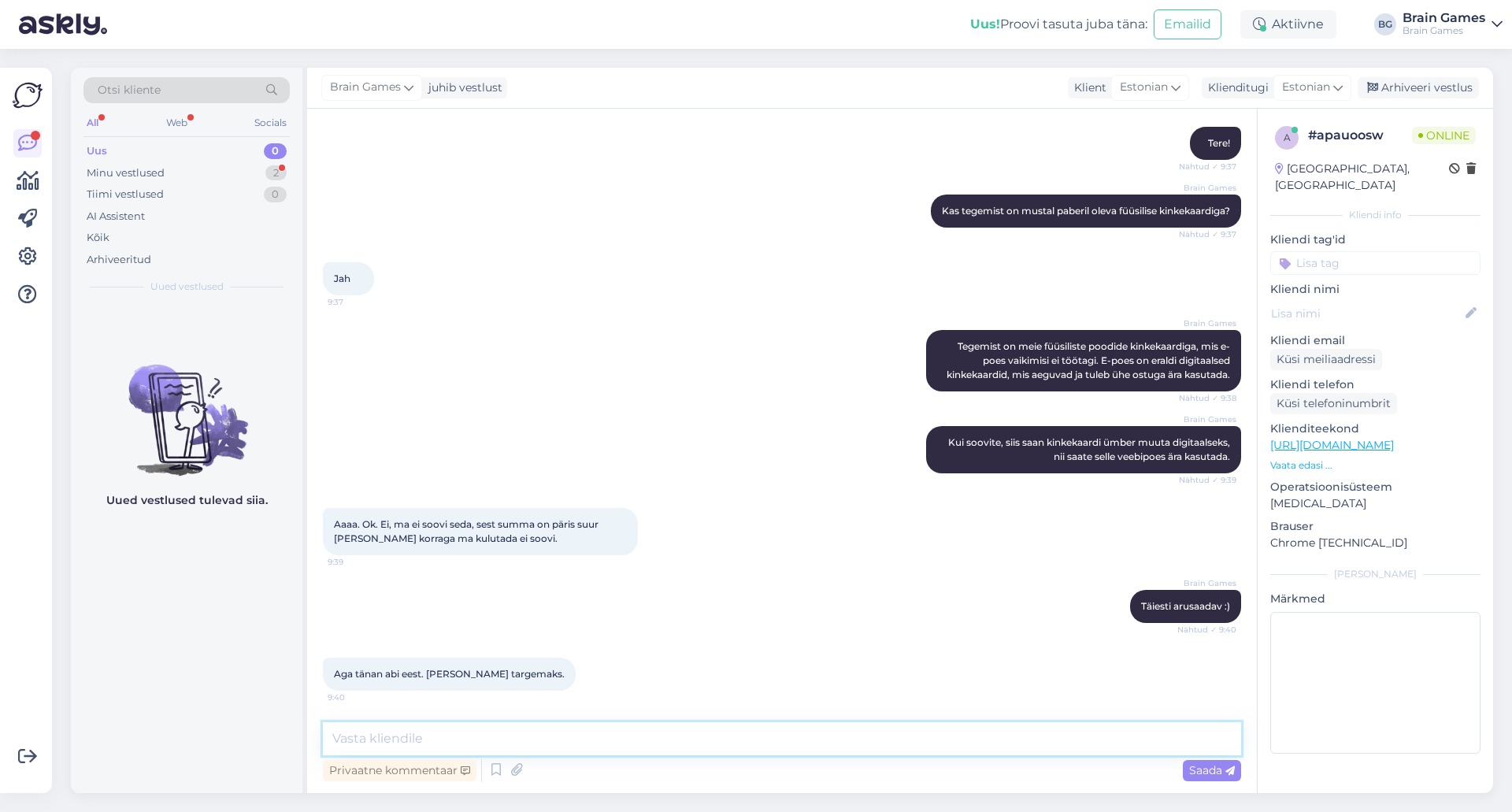
click at [845, 739] on textarea at bounding box center [782, 739] width 919 height 33
type textarea "Pole tänu väärt!"
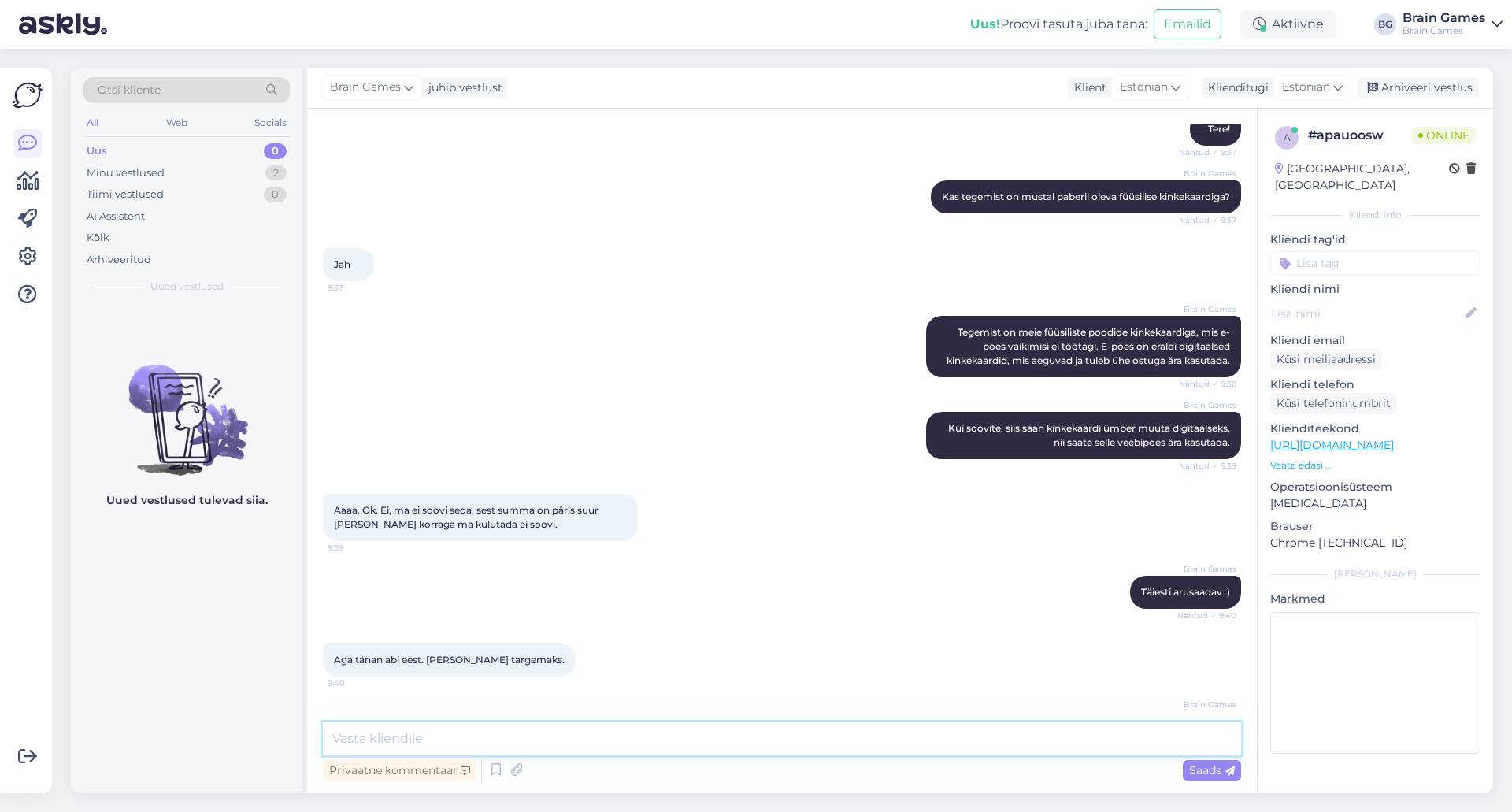
scroll to position [245, 0]
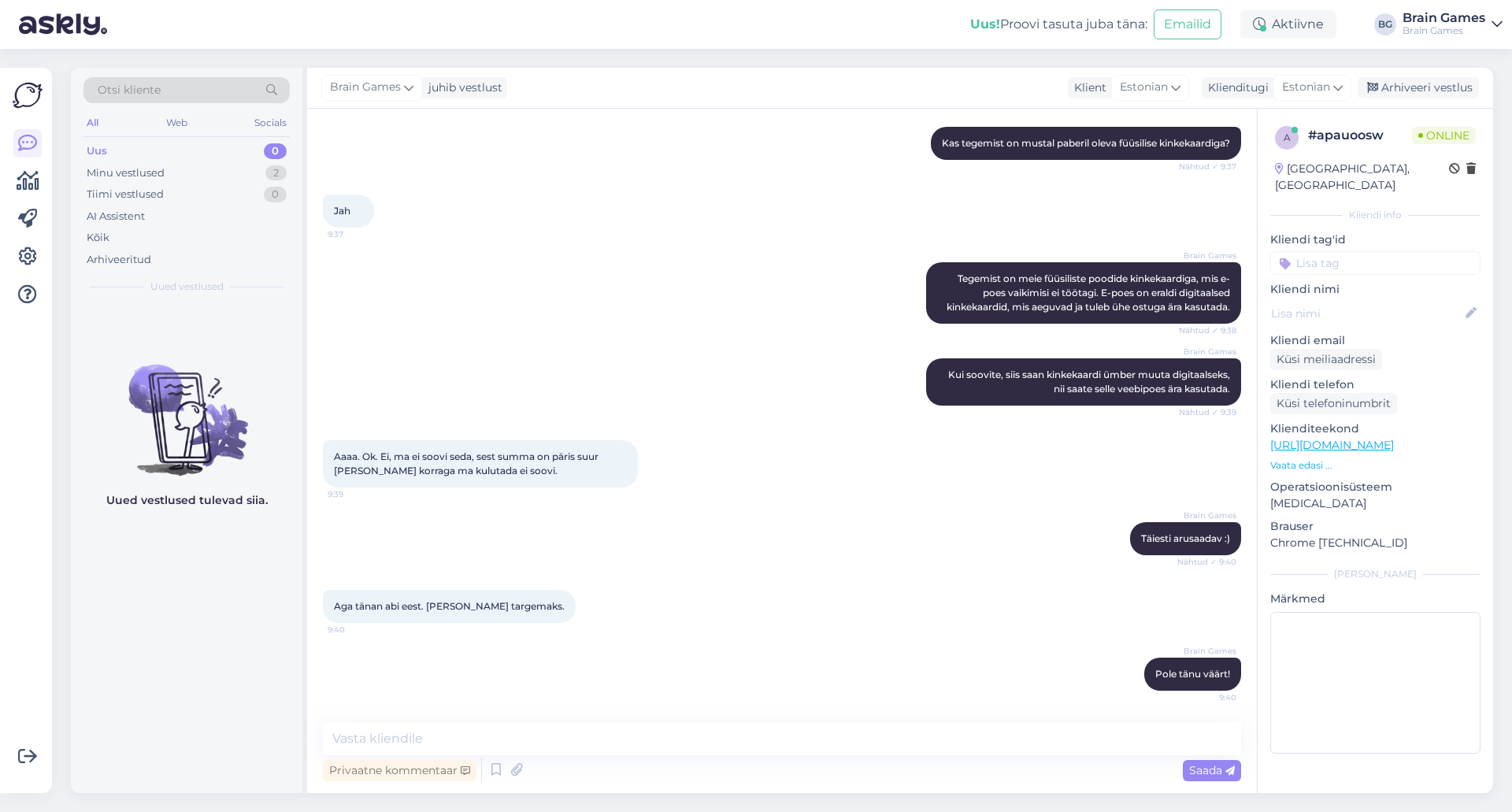
click at [808, 617] on div "Aga tänan abi eest. [PERSON_NAME] targemaks. 9:40" at bounding box center [782, 606] width 919 height 68
